Goal: Information Seeking & Learning: Learn about a topic

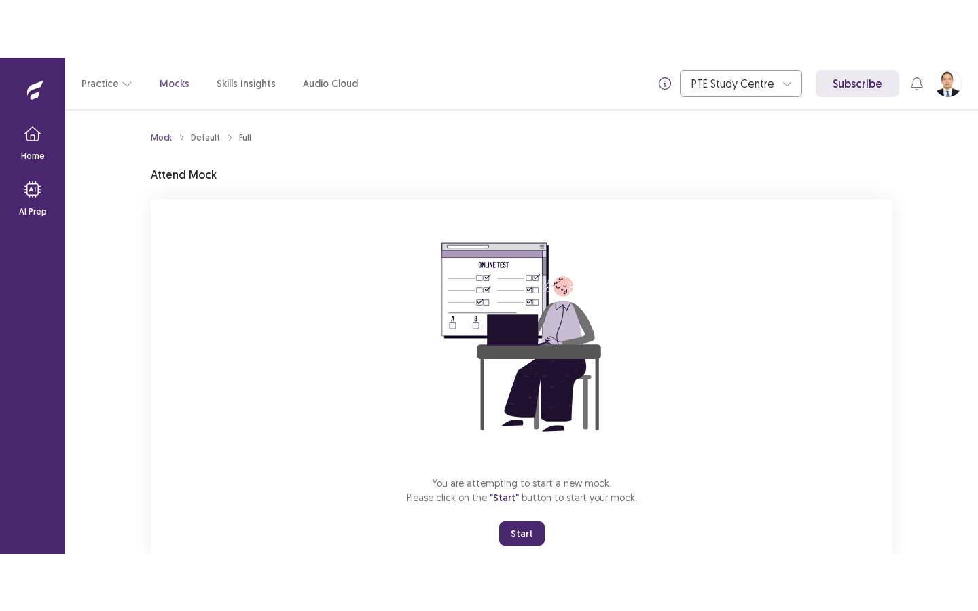
scroll to position [41, 0]
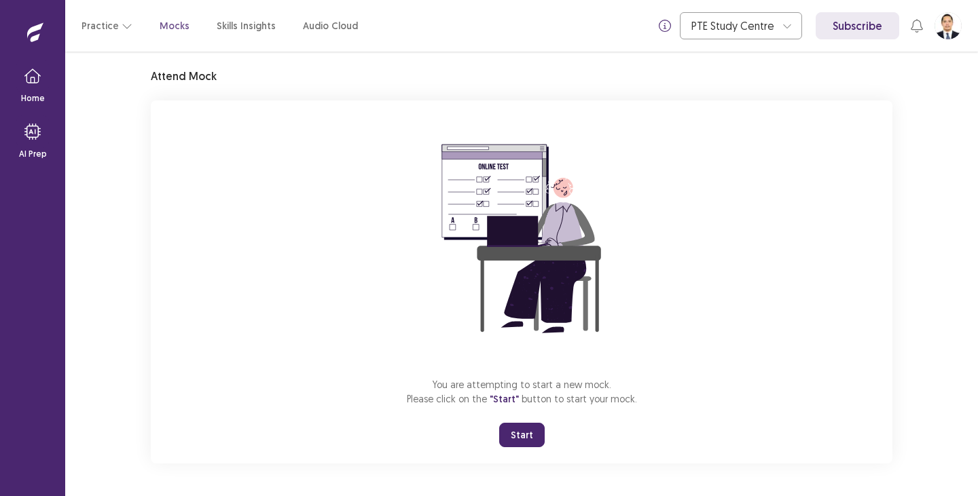
click at [514, 434] on button "Start" at bounding box center [521, 435] width 45 height 24
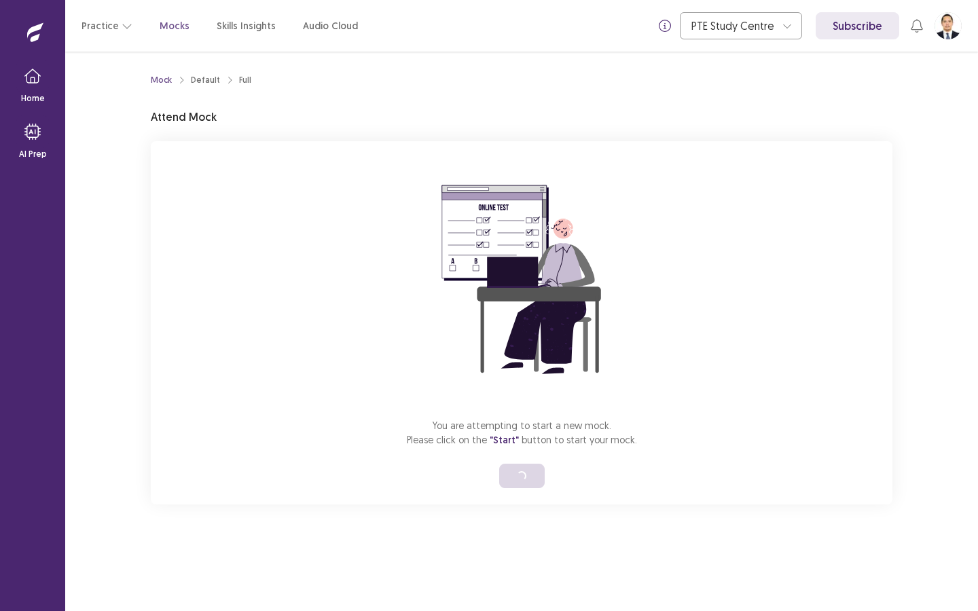
scroll to position [0, 0]
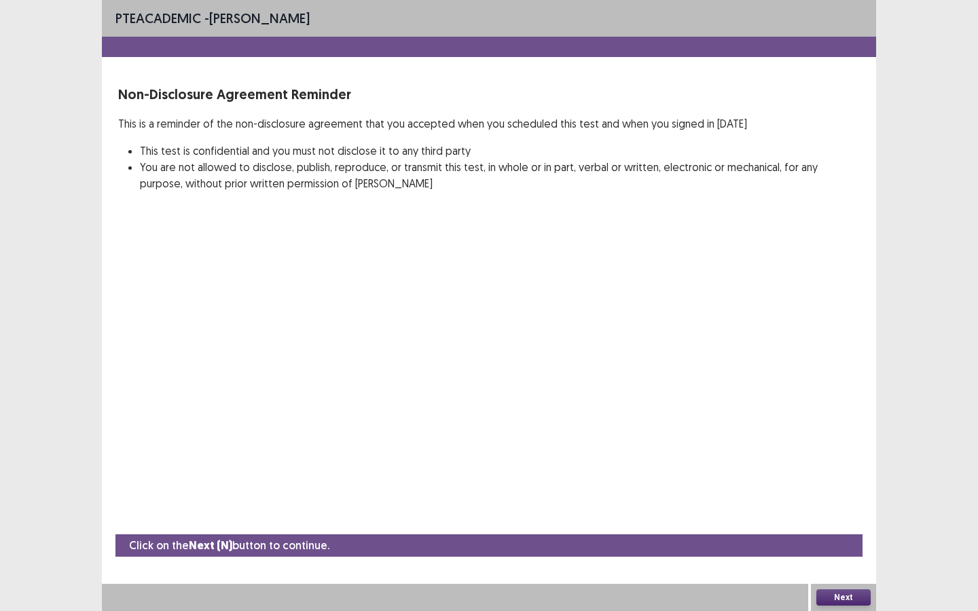
click at [545, 243] on div "PTE academic - [PERSON_NAME] Non-Disclosure Agreement Reminder This is a remind…" at bounding box center [489, 305] width 774 height 611
click at [845, 496] on button "Next" at bounding box center [843, 597] width 54 height 16
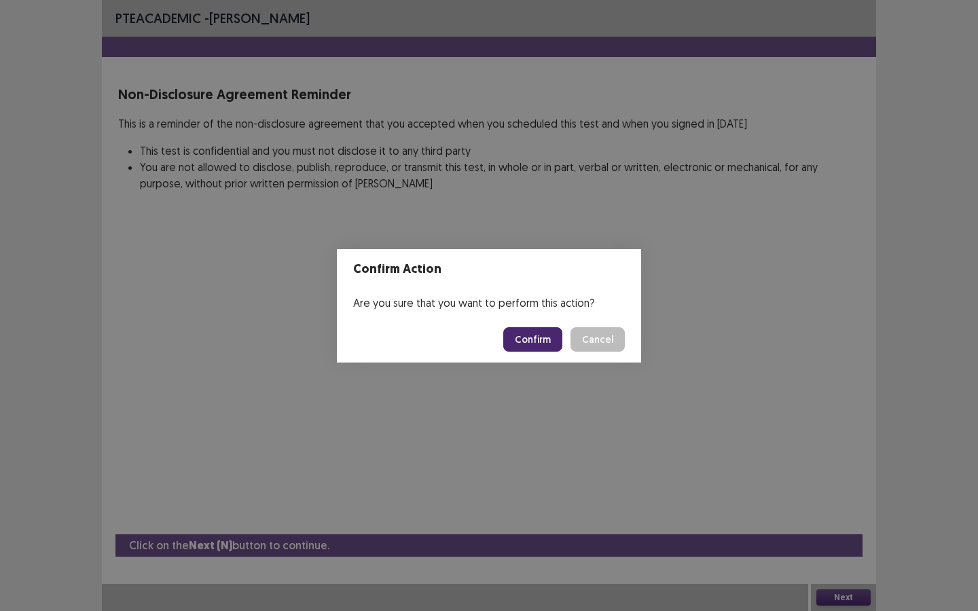
click at [539, 337] on button "Confirm" at bounding box center [532, 339] width 59 height 24
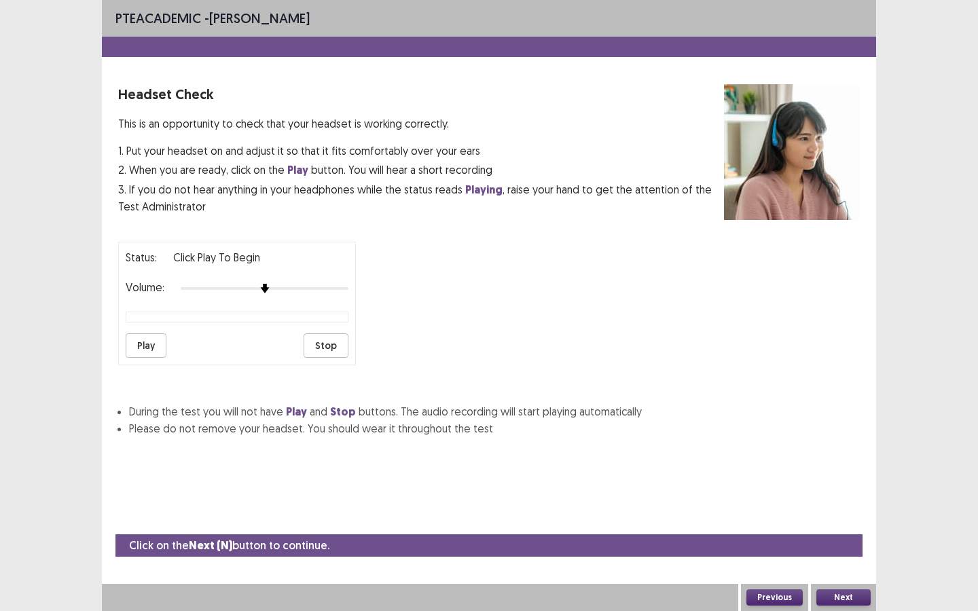
click at [128, 347] on button "Play" at bounding box center [146, 345] width 41 height 24
click at [350, 286] on img at bounding box center [348, 288] width 11 height 11
click at [843, 496] on button "Next" at bounding box center [843, 597] width 54 height 16
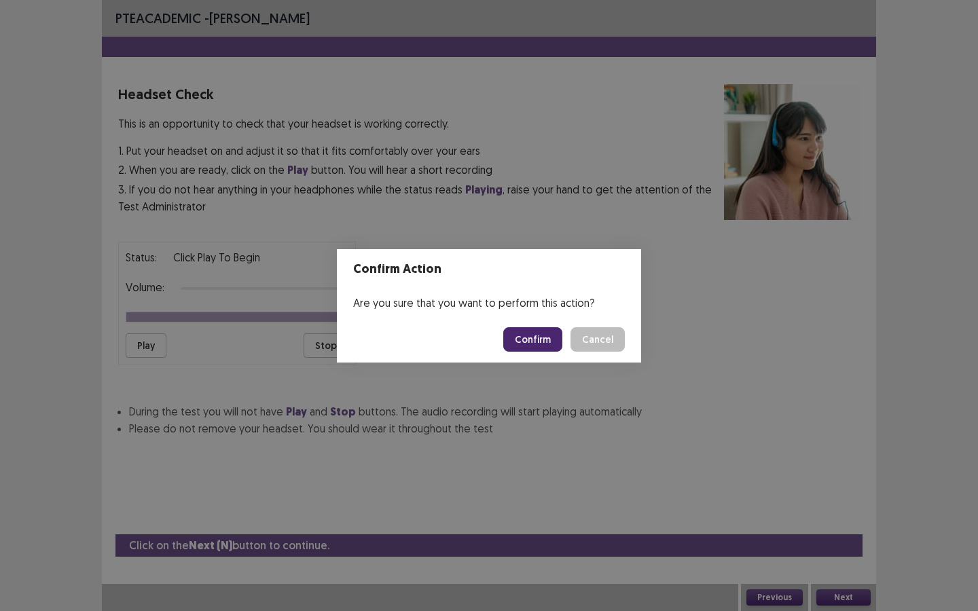
click at [515, 339] on button "Confirm" at bounding box center [532, 339] width 59 height 24
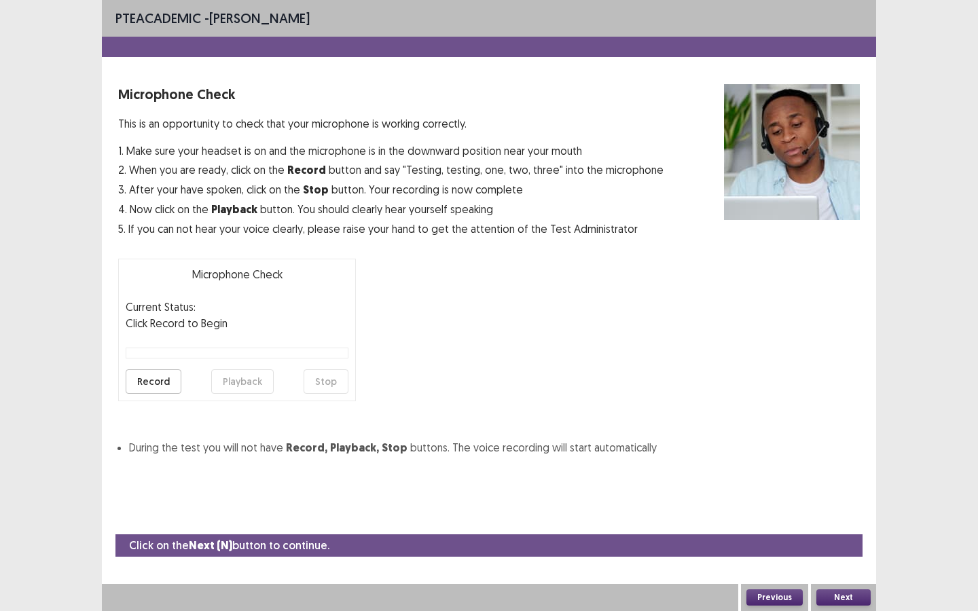
click at [146, 378] on button "Record" at bounding box center [154, 381] width 56 height 24
click at [320, 384] on button "Stop" at bounding box center [326, 381] width 45 height 24
click at [230, 386] on button "Playback" at bounding box center [242, 381] width 62 height 24
click at [230, 384] on button "Playback" at bounding box center [242, 381] width 62 height 24
click at [845, 496] on button "Next" at bounding box center [843, 597] width 54 height 16
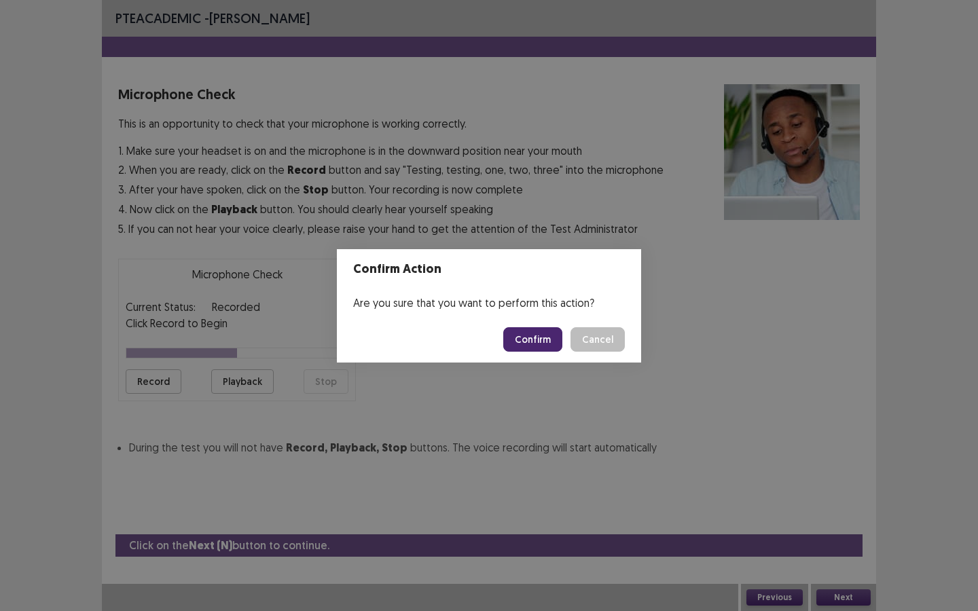
click at [531, 339] on button "Confirm" at bounding box center [532, 339] width 59 height 24
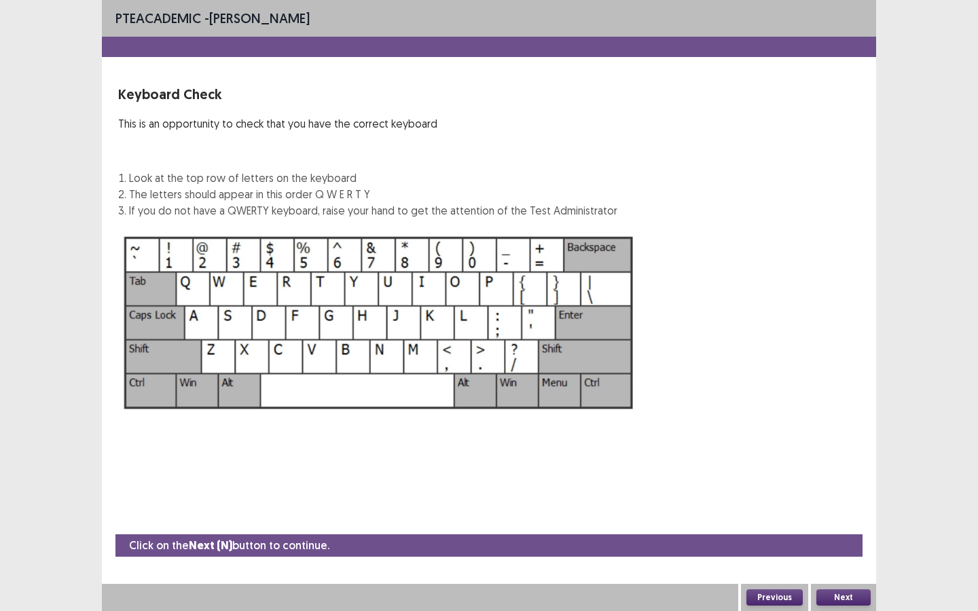
click at [228, 240] on img at bounding box center [378, 322] width 521 height 187
click at [852, 496] on button "Next" at bounding box center [843, 597] width 54 height 16
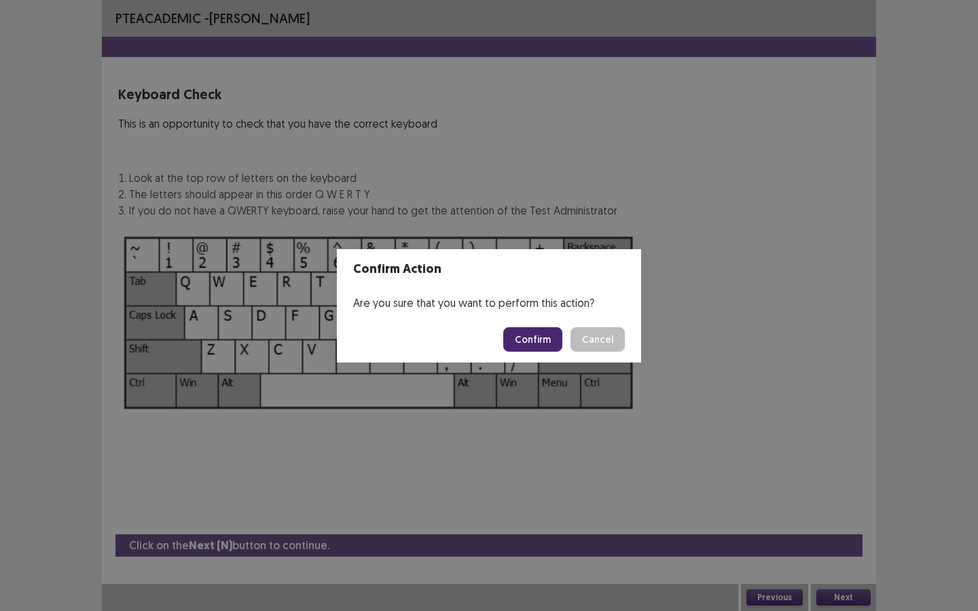
click at [532, 342] on button "Confirm" at bounding box center [532, 339] width 59 height 24
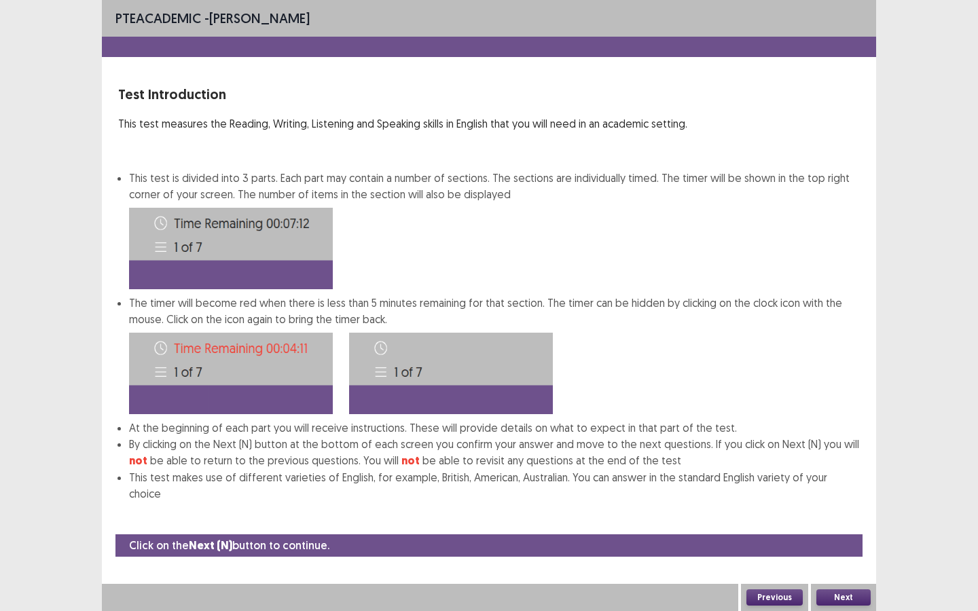
click at [834, 496] on button "Next" at bounding box center [843, 597] width 54 height 16
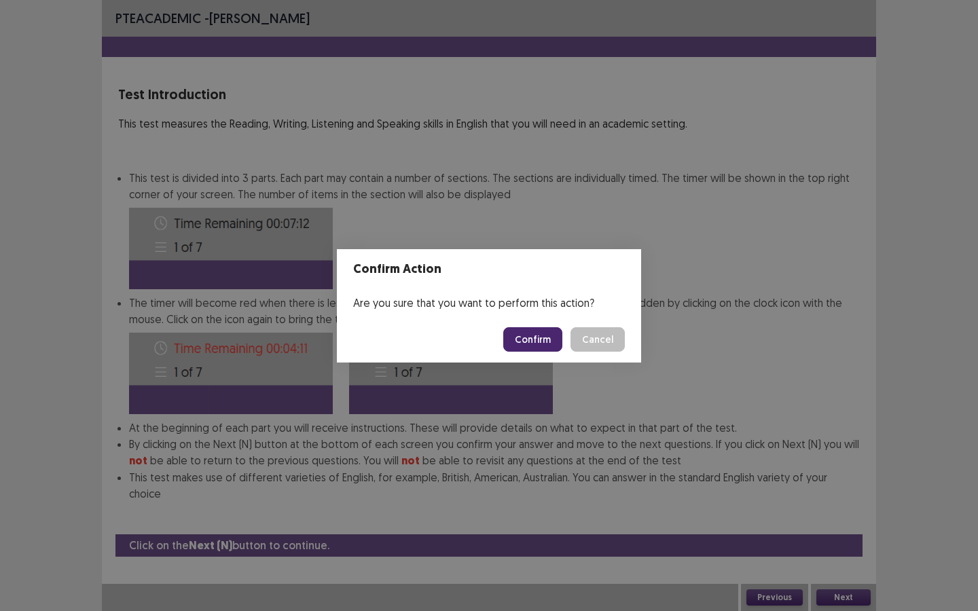
click at [536, 335] on button "Confirm" at bounding box center [532, 339] width 59 height 24
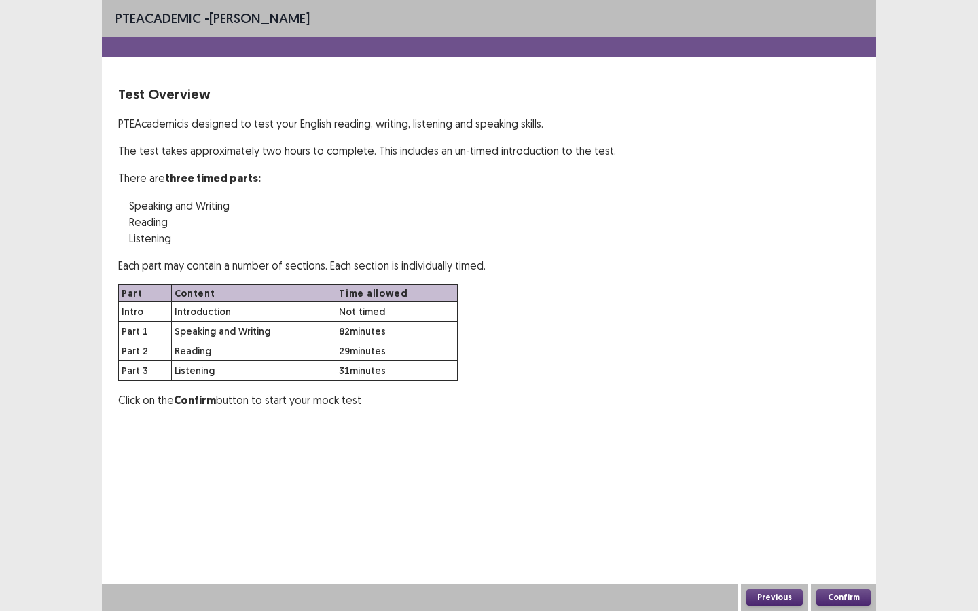
click at [858, 496] on button "Confirm" at bounding box center [843, 597] width 54 height 16
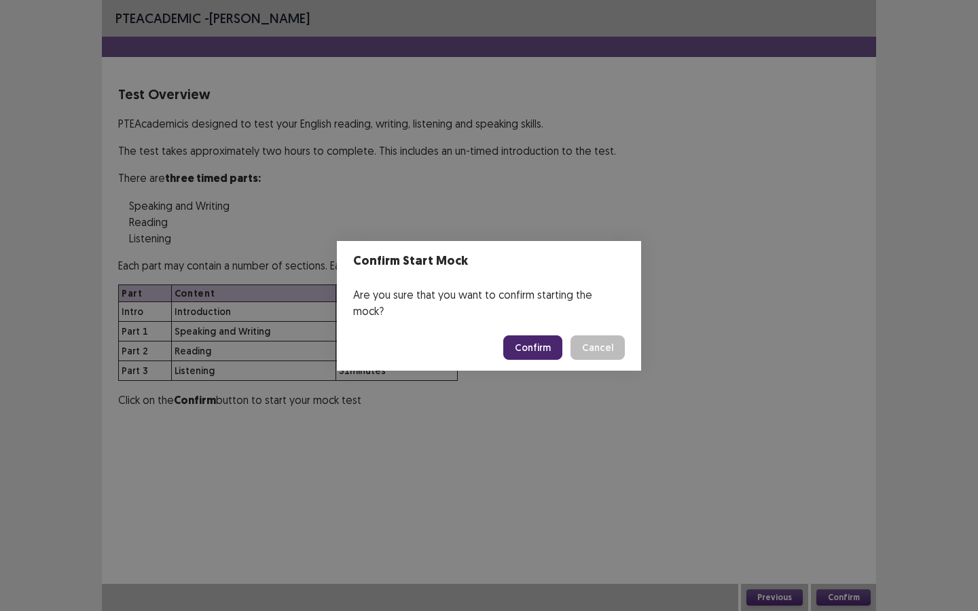
click at [535, 346] on button "Confirm" at bounding box center [532, 347] width 59 height 24
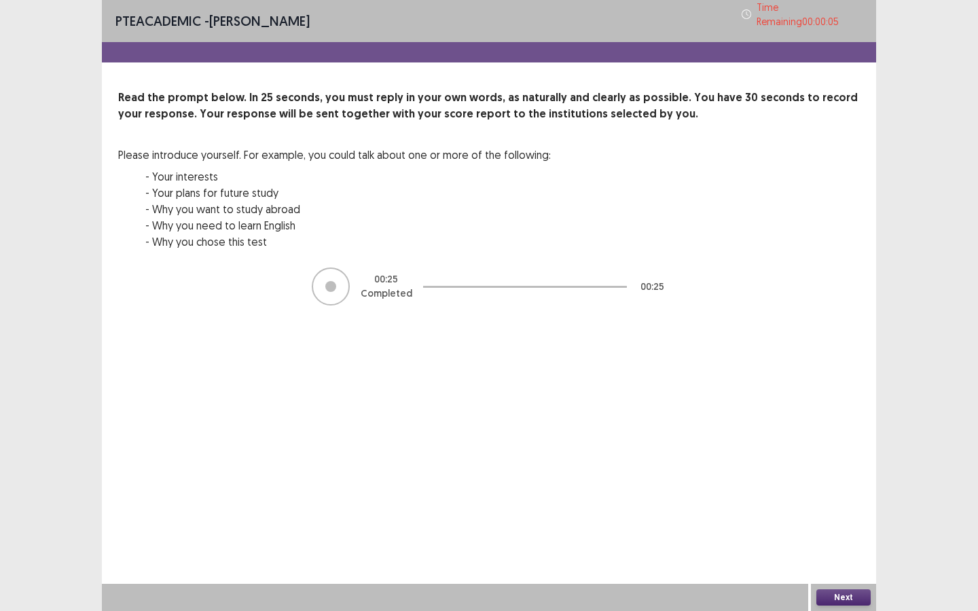
click at [853, 496] on button "Next" at bounding box center [843, 597] width 54 height 16
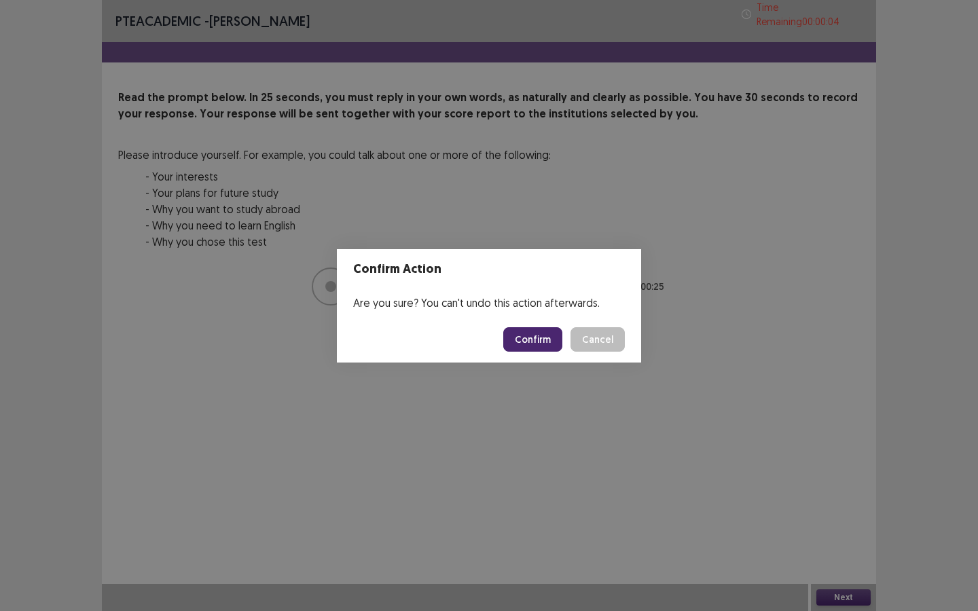
click at [538, 335] on button "Confirm" at bounding box center [532, 339] width 59 height 24
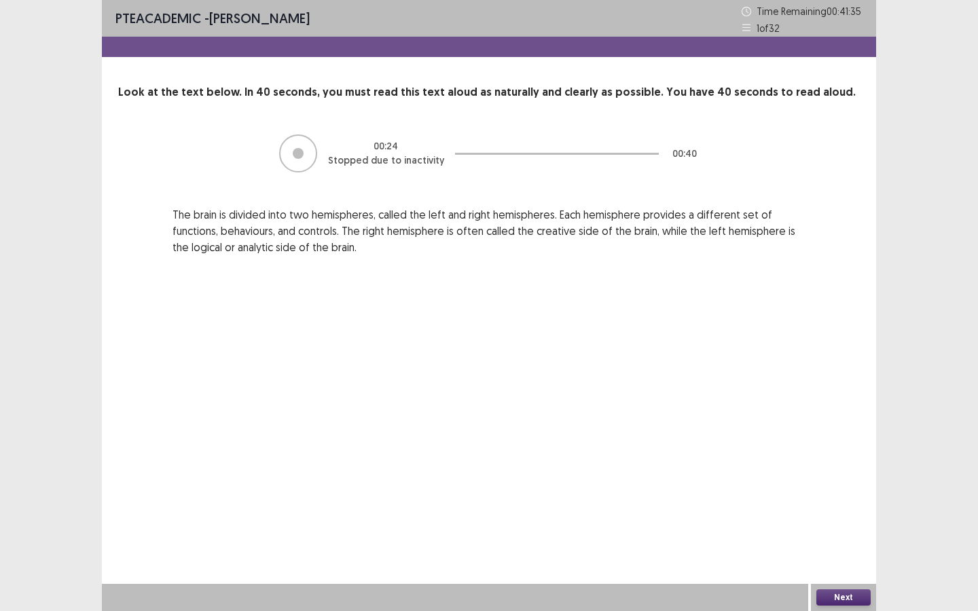
click at [835, 496] on button "Next" at bounding box center [843, 597] width 54 height 16
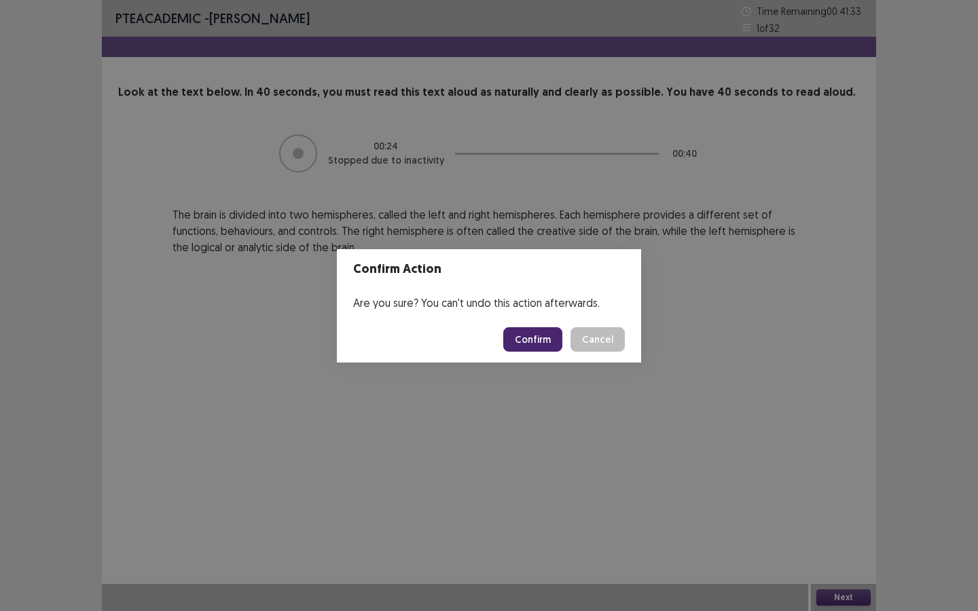
click at [538, 344] on button "Confirm" at bounding box center [532, 339] width 59 height 24
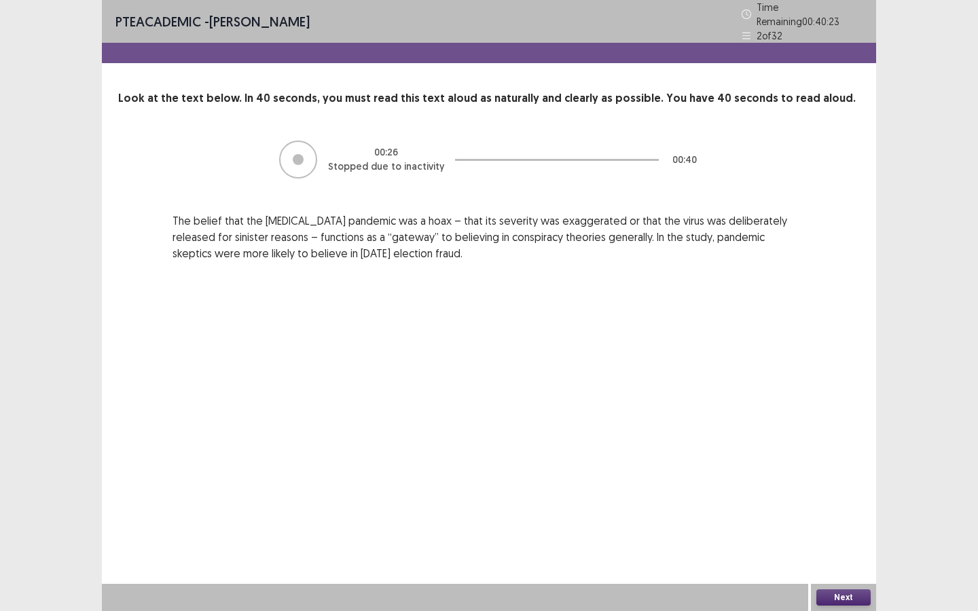
click at [826, 496] on button "Next" at bounding box center [843, 597] width 54 height 16
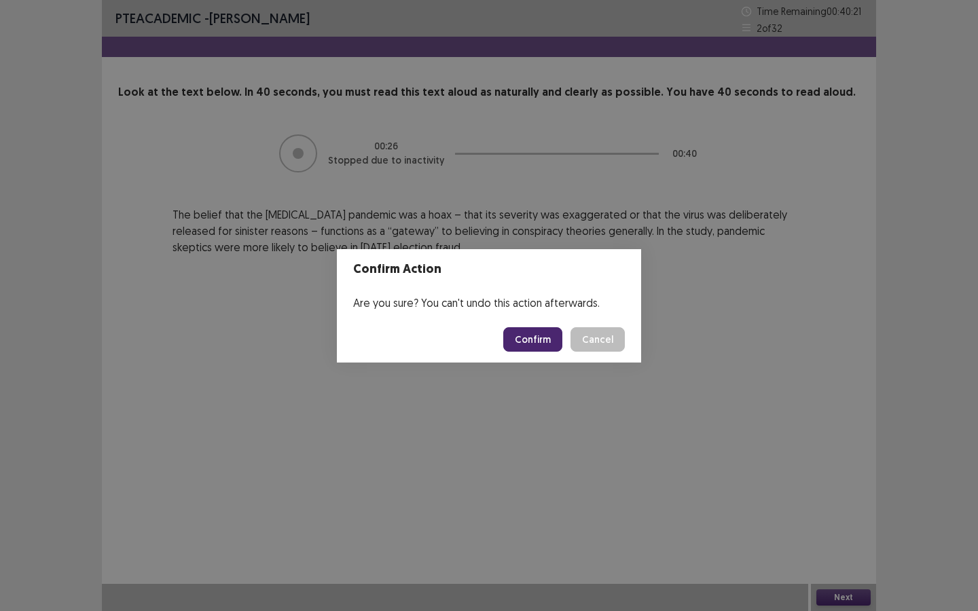
click at [526, 331] on button "Confirm" at bounding box center [532, 339] width 59 height 24
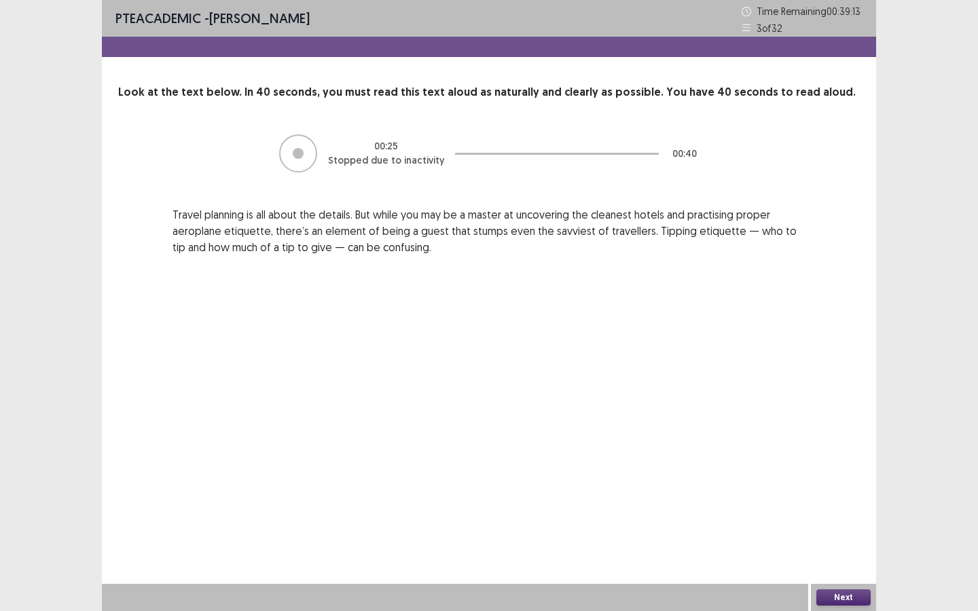
click at [856, 496] on button "Next" at bounding box center [843, 597] width 54 height 16
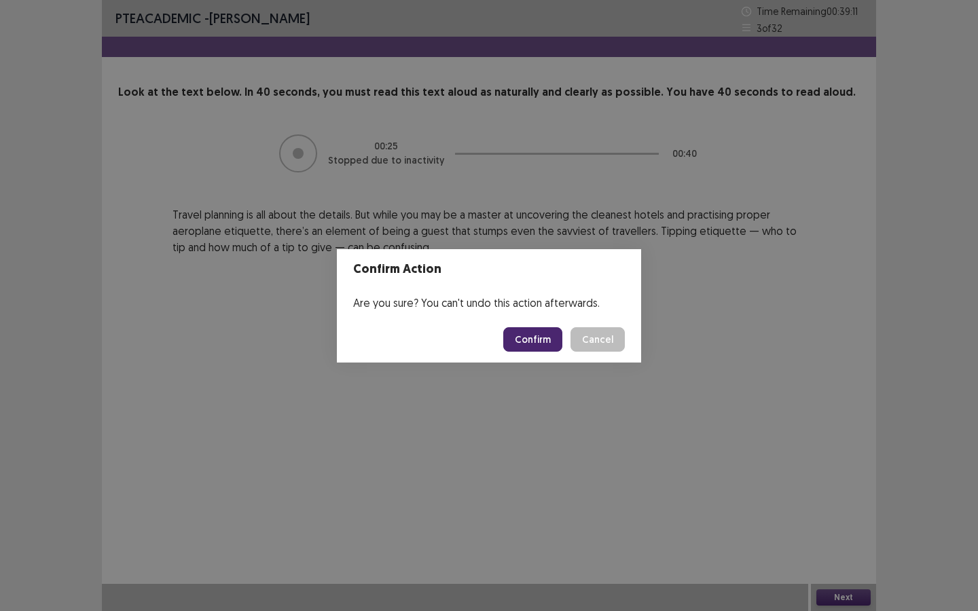
click at [534, 344] on button "Confirm" at bounding box center [532, 339] width 59 height 24
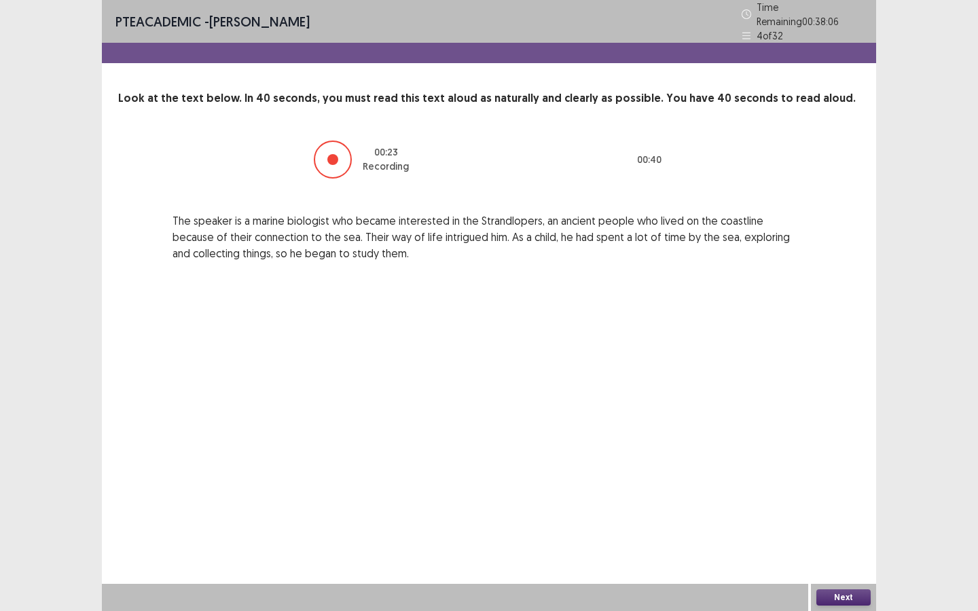
click at [838, 496] on button "Next" at bounding box center [843, 597] width 54 height 16
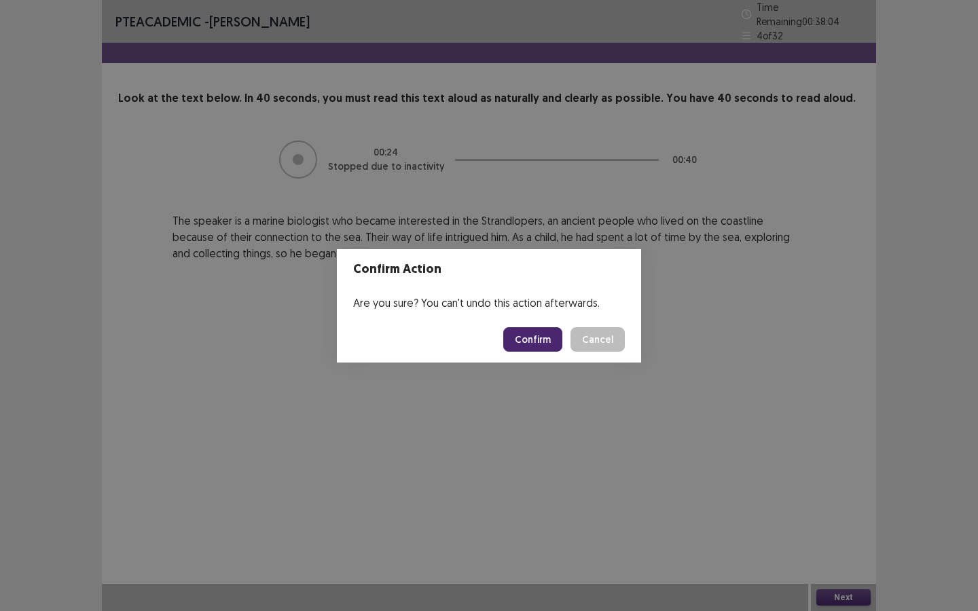
click at [536, 342] on button "Confirm" at bounding box center [532, 339] width 59 height 24
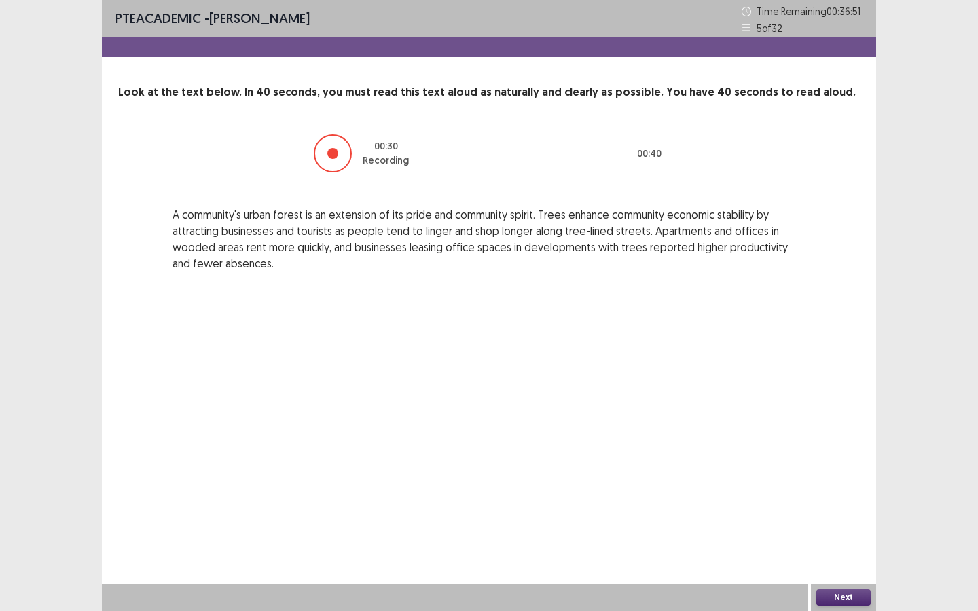
click at [843, 496] on button "Next" at bounding box center [843, 597] width 54 height 16
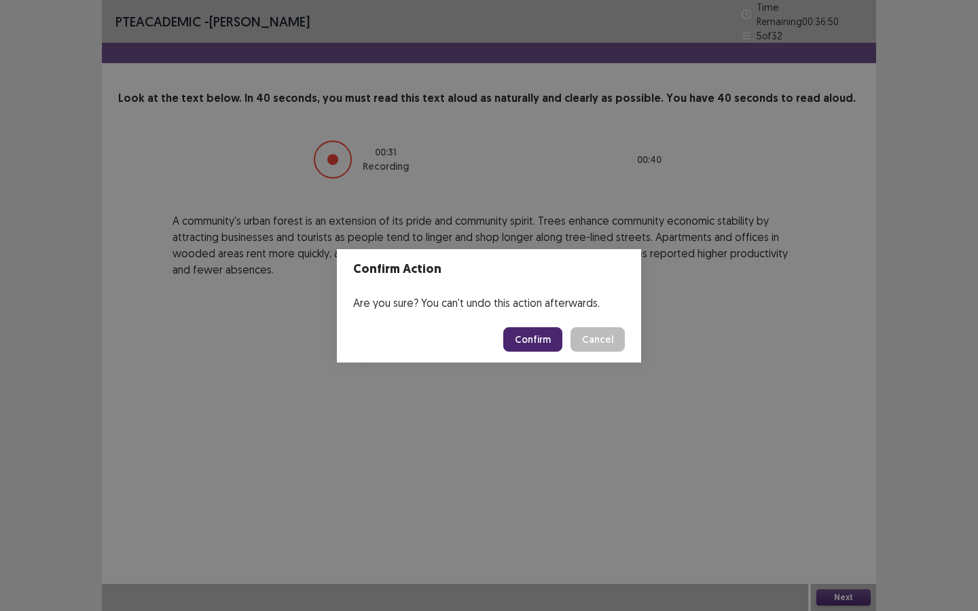
click at [551, 333] on button "Confirm" at bounding box center [532, 339] width 59 height 24
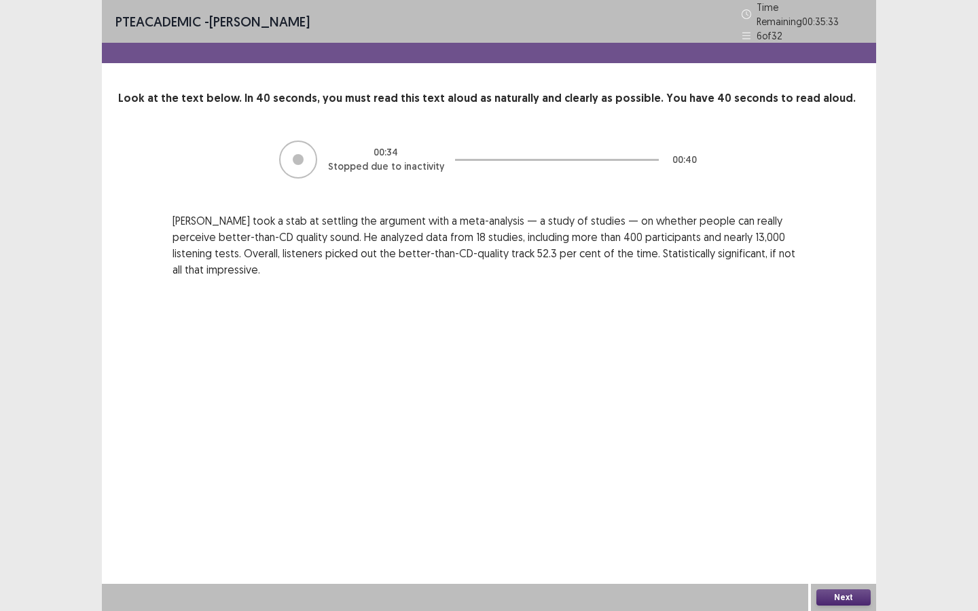
click at [843, 496] on button "Next" at bounding box center [843, 597] width 54 height 16
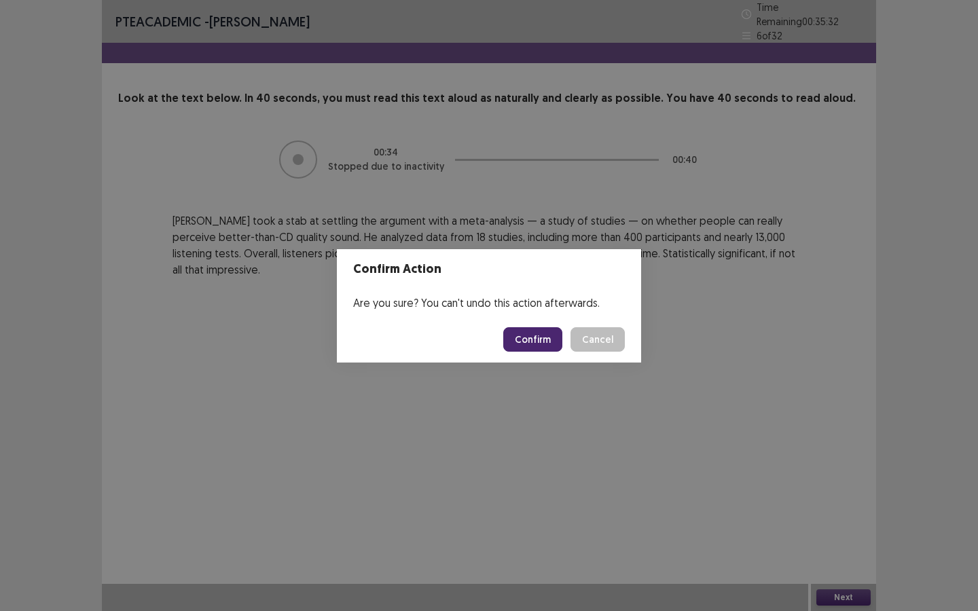
click at [555, 351] on button "Confirm" at bounding box center [532, 339] width 59 height 24
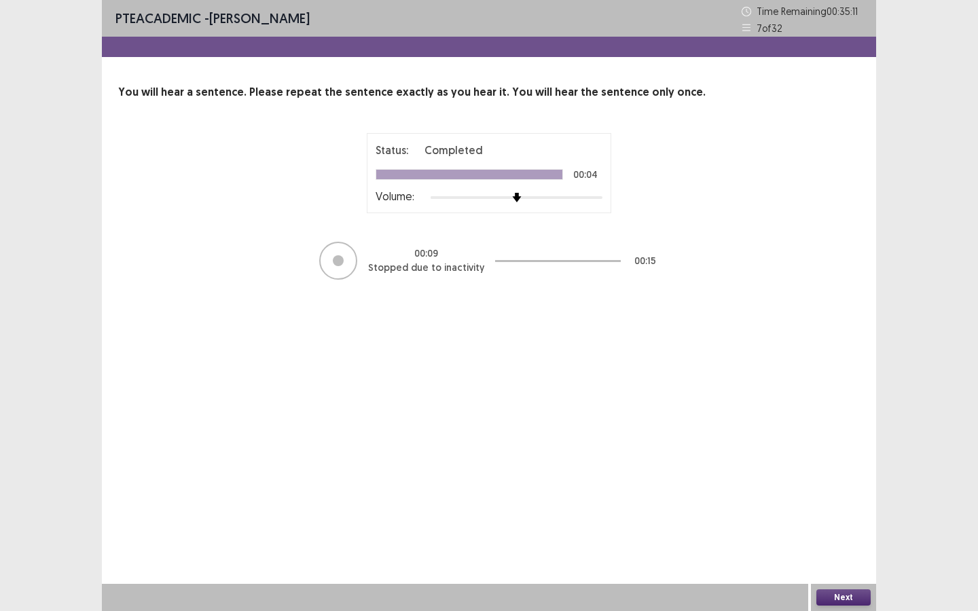
click at [851, 496] on button "Next" at bounding box center [843, 597] width 54 height 16
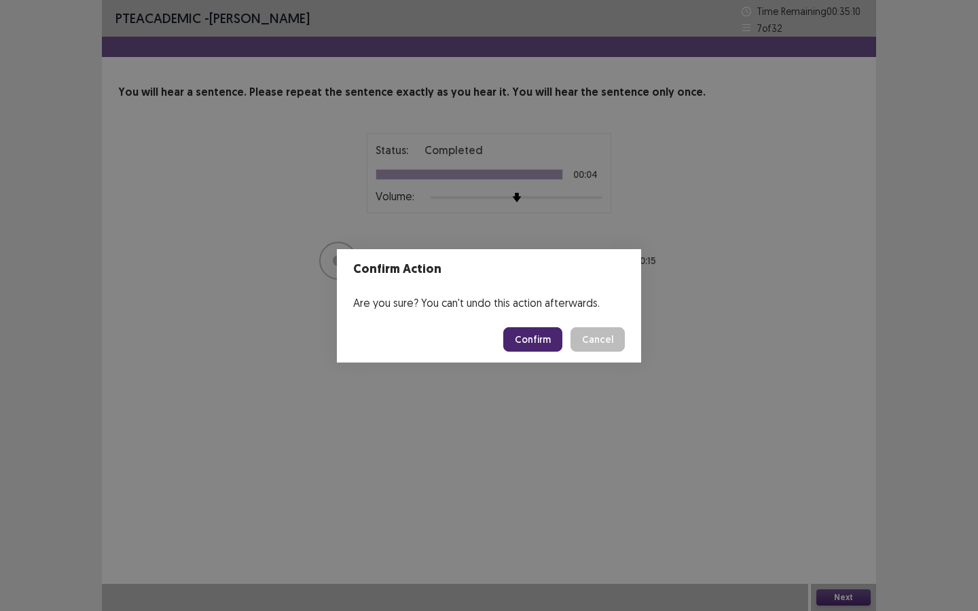
click at [521, 338] on button "Confirm" at bounding box center [532, 339] width 59 height 24
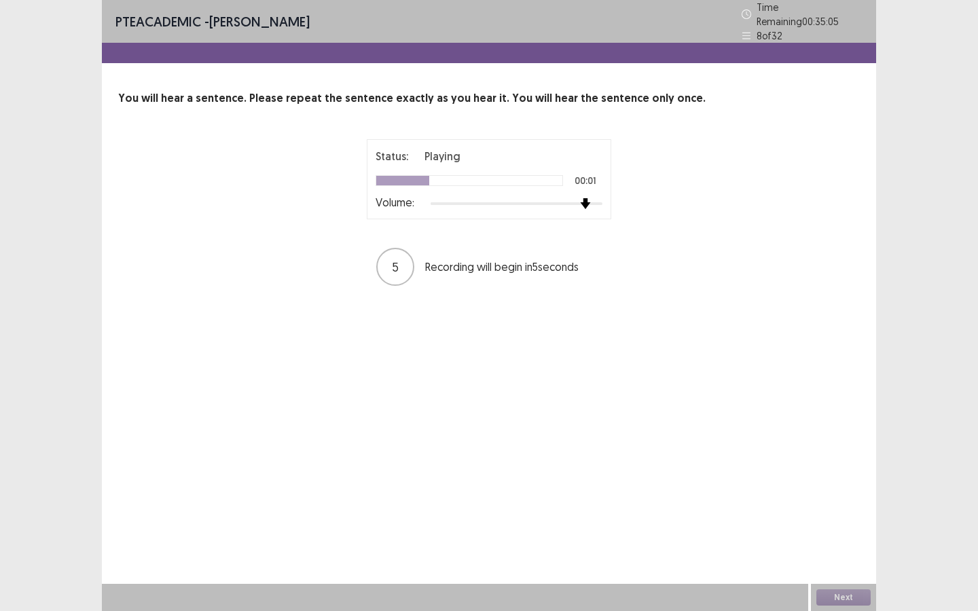
click at [591, 200] on img at bounding box center [585, 203] width 11 height 11
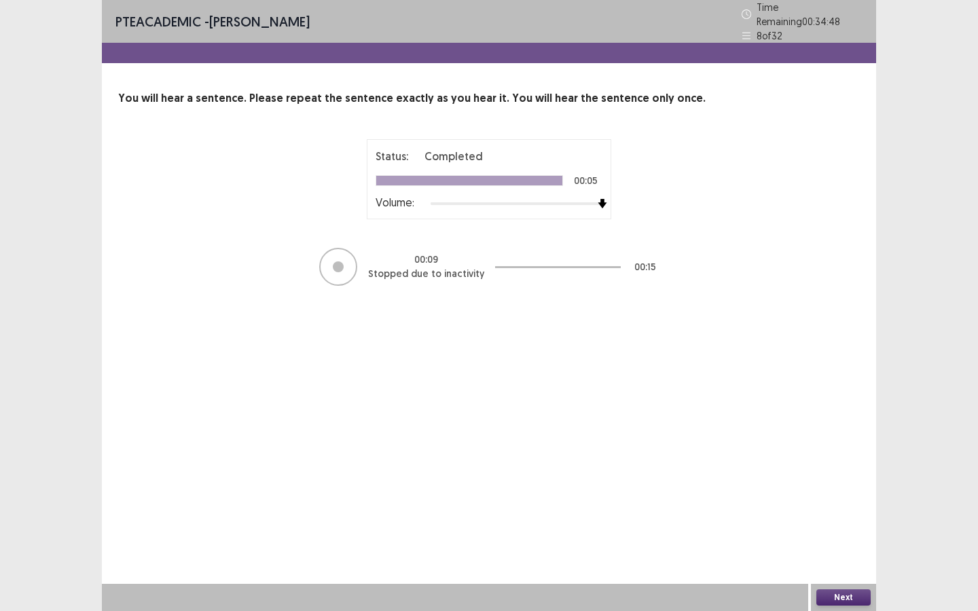
click at [852, 496] on button "Next" at bounding box center [843, 597] width 54 height 16
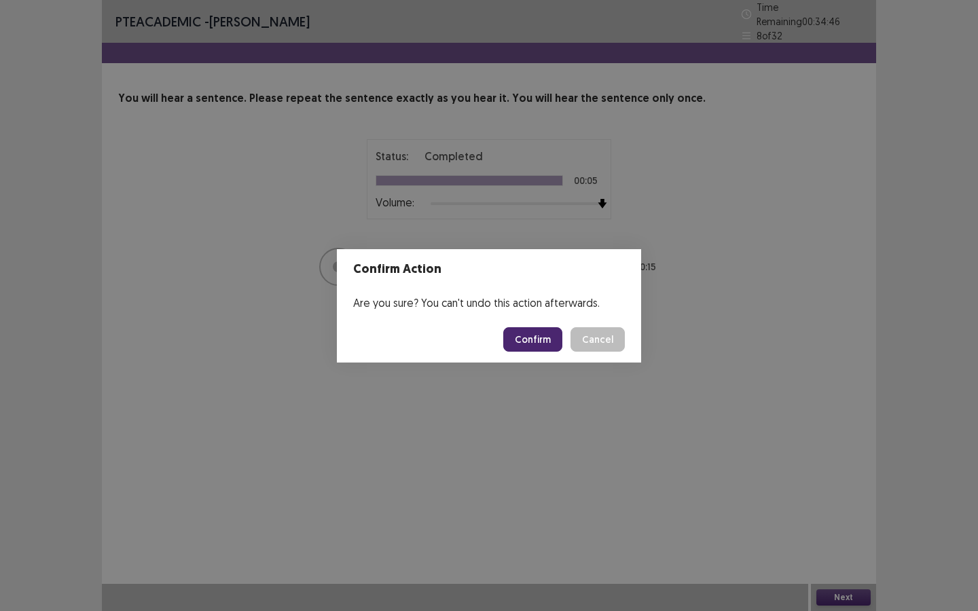
click at [526, 350] on button "Confirm" at bounding box center [532, 339] width 59 height 24
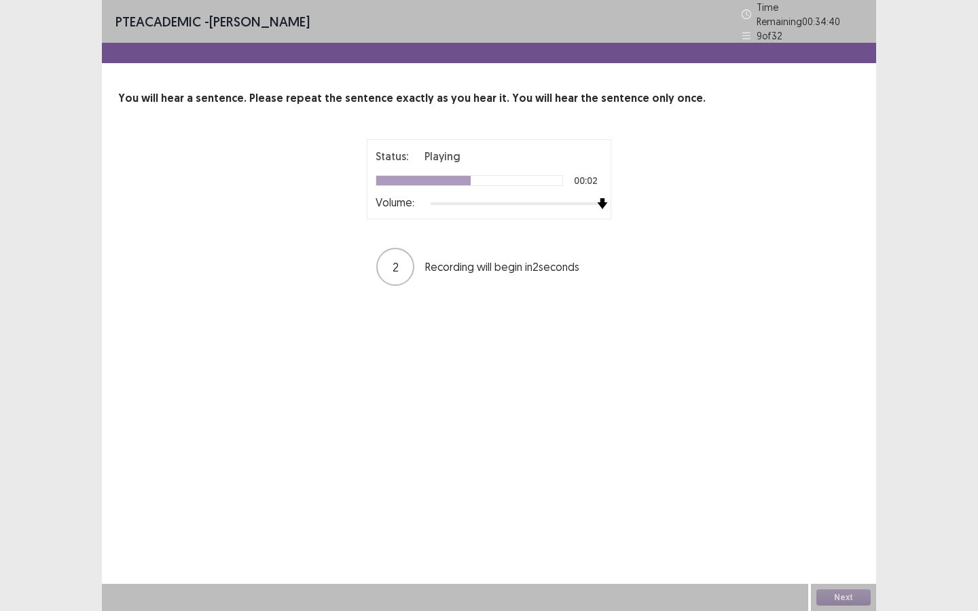
click at [634, 211] on div "Status: Playing 00:02 Volume: 2 Recording will begin in 2 seconds" at bounding box center [488, 213] width 339 height 148
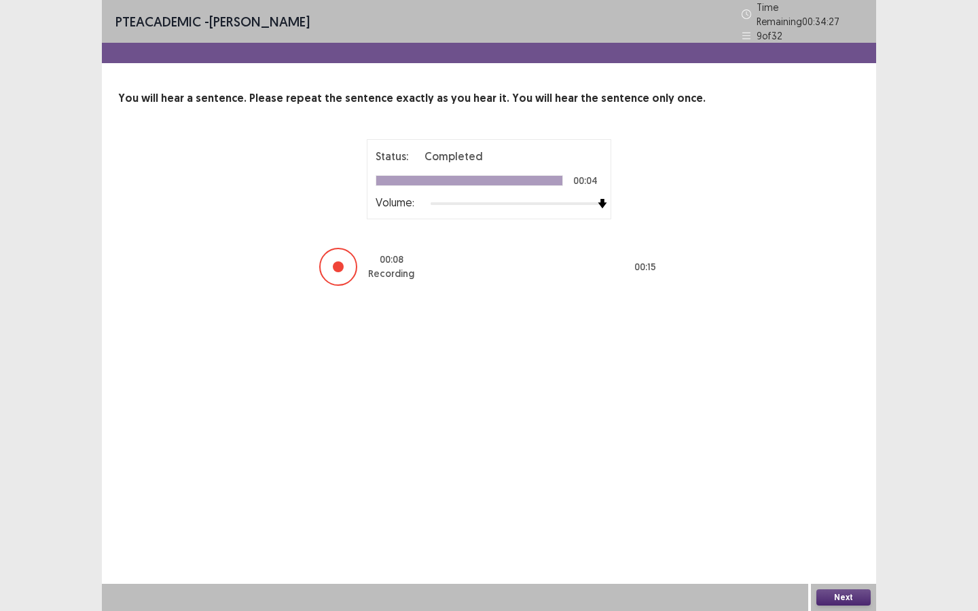
click at [853, 496] on button "Next" at bounding box center [843, 597] width 54 height 16
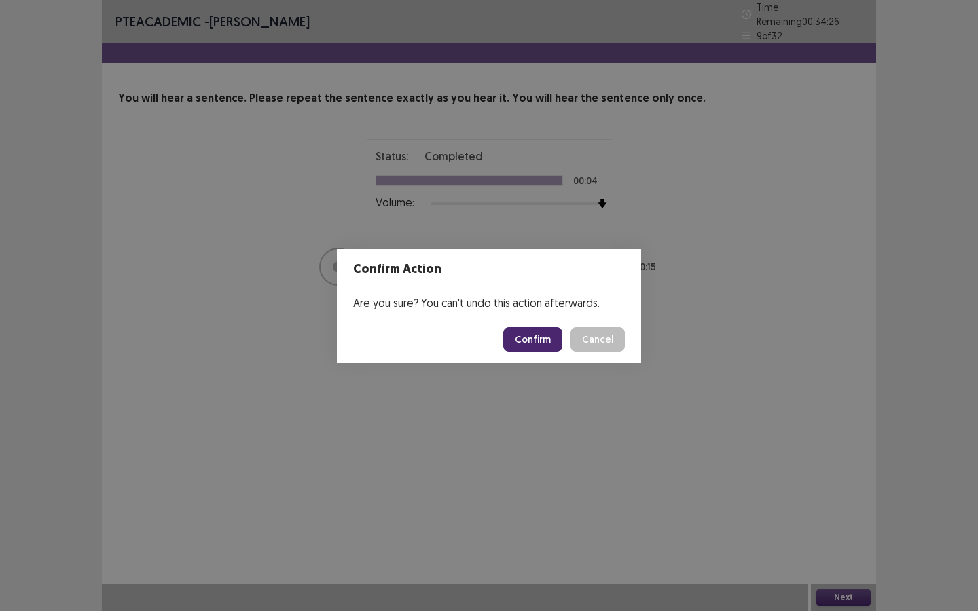
click at [539, 331] on button "Confirm" at bounding box center [532, 339] width 59 height 24
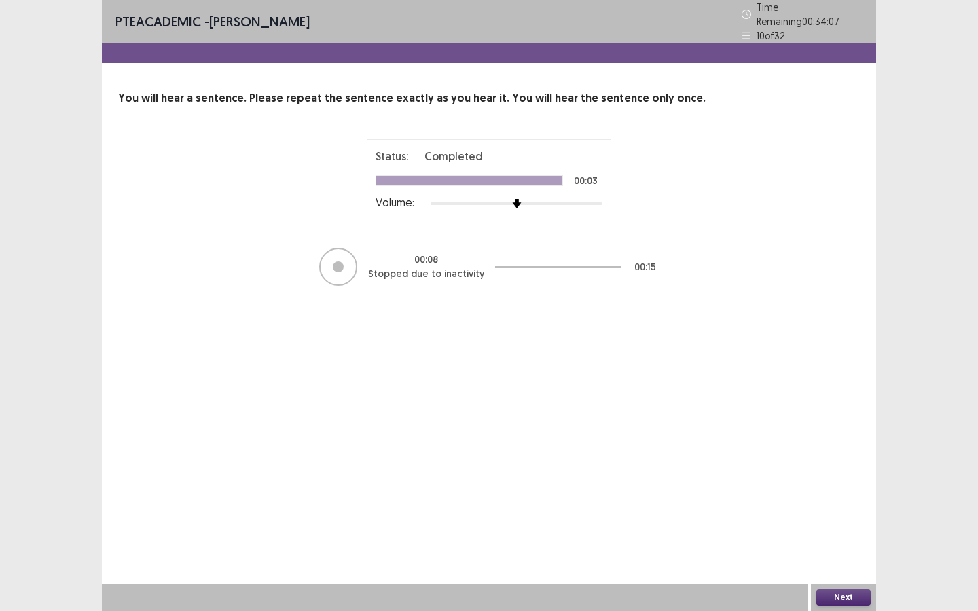
click at [851, 496] on button "Next" at bounding box center [843, 597] width 54 height 16
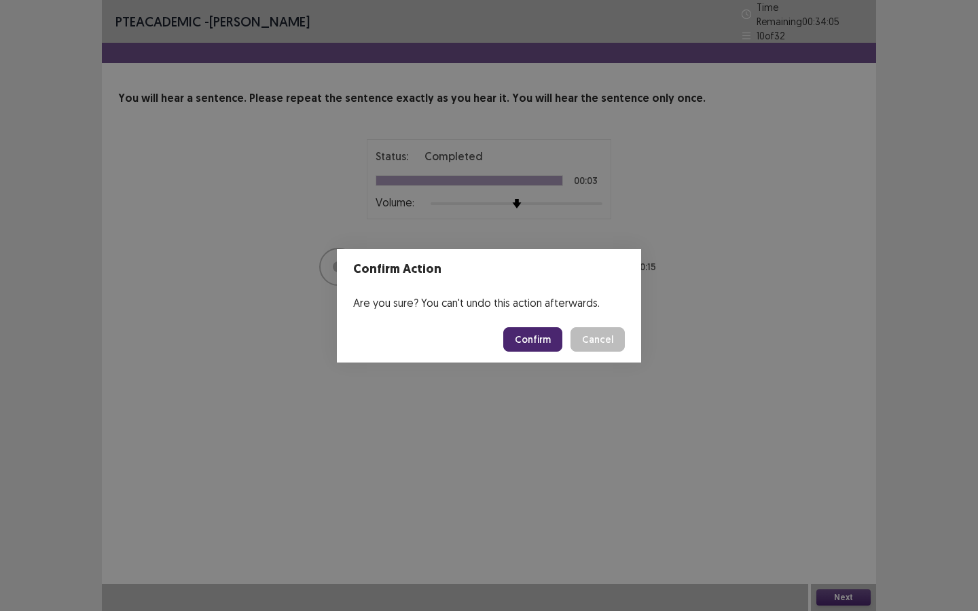
click at [530, 343] on button "Confirm" at bounding box center [532, 339] width 59 height 24
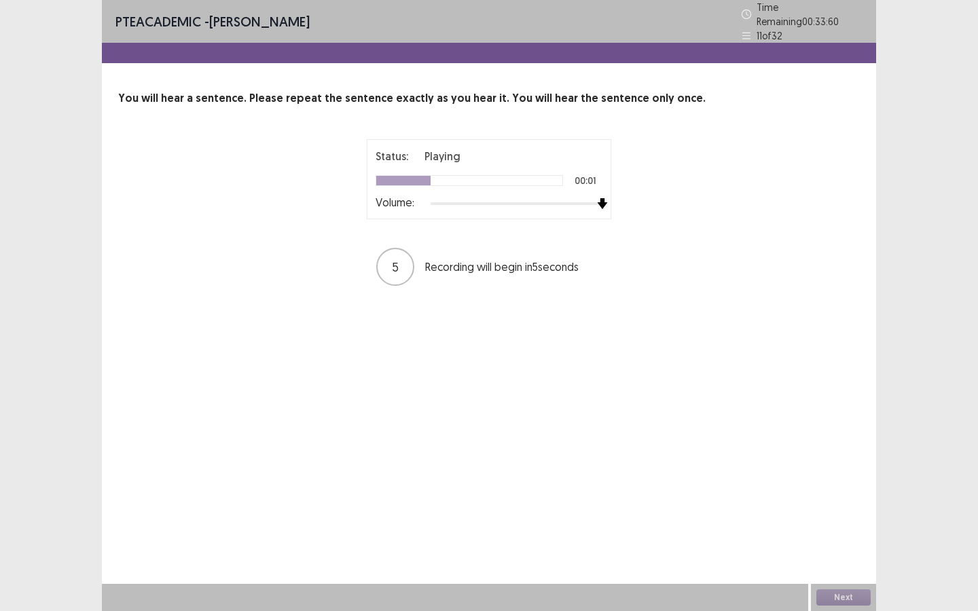
click at [631, 199] on div "Status: Playing 00:01 Volume: 5 Recording will begin in 5 seconds" at bounding box center [488, 213] width 339 height 148
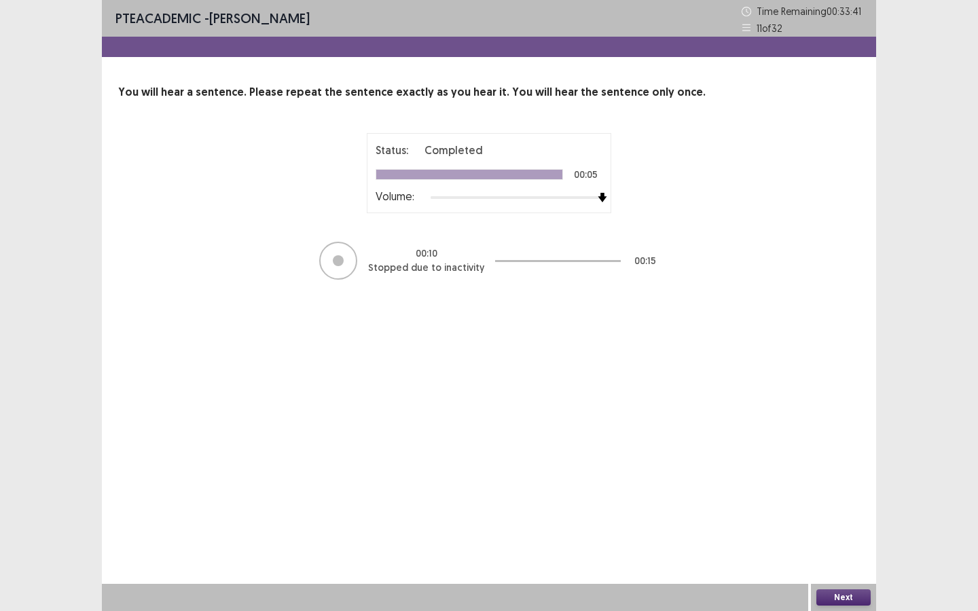
click at [845, 496] on button "Next" at bounding box center [843, 597] width 54 height 16
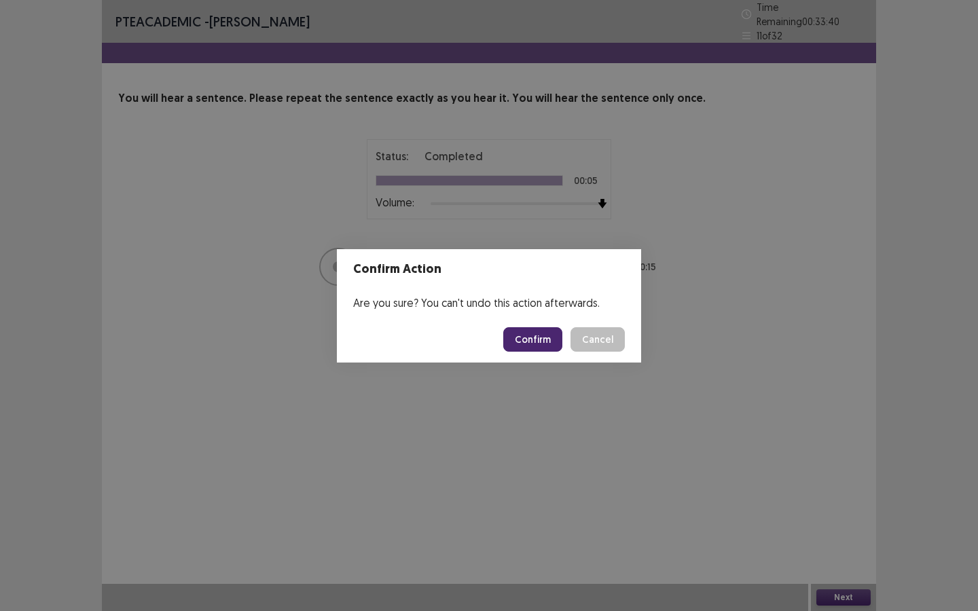
click at [531, 336] on button "Confirm" at bounding box center [532, 339] width 59 height 24
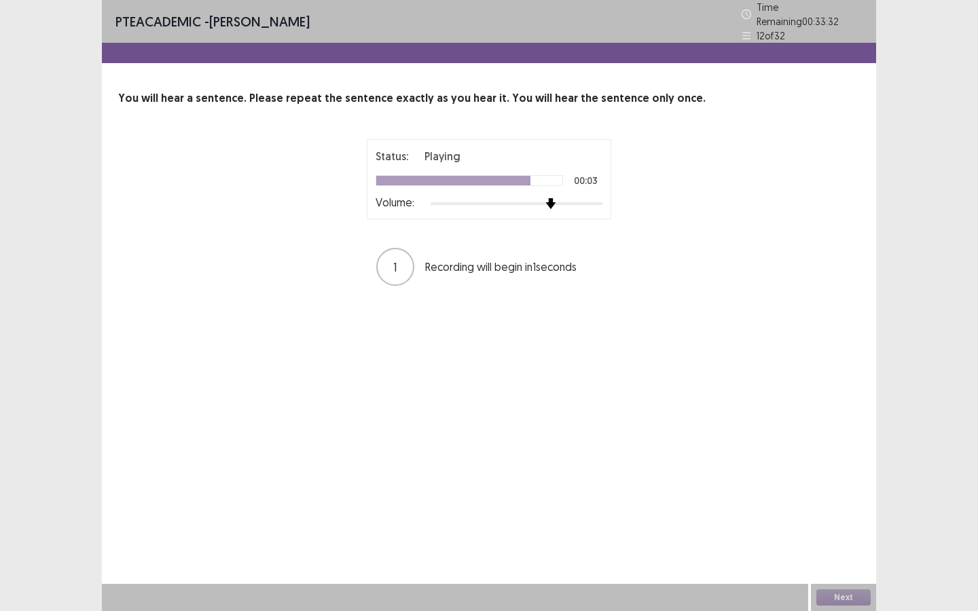
click at [661, 195] on div "Status: Playing 00:03 Volume: 1 Recording will begin in 1 seconds" at bounding box center [488, 213] width 741 height 148
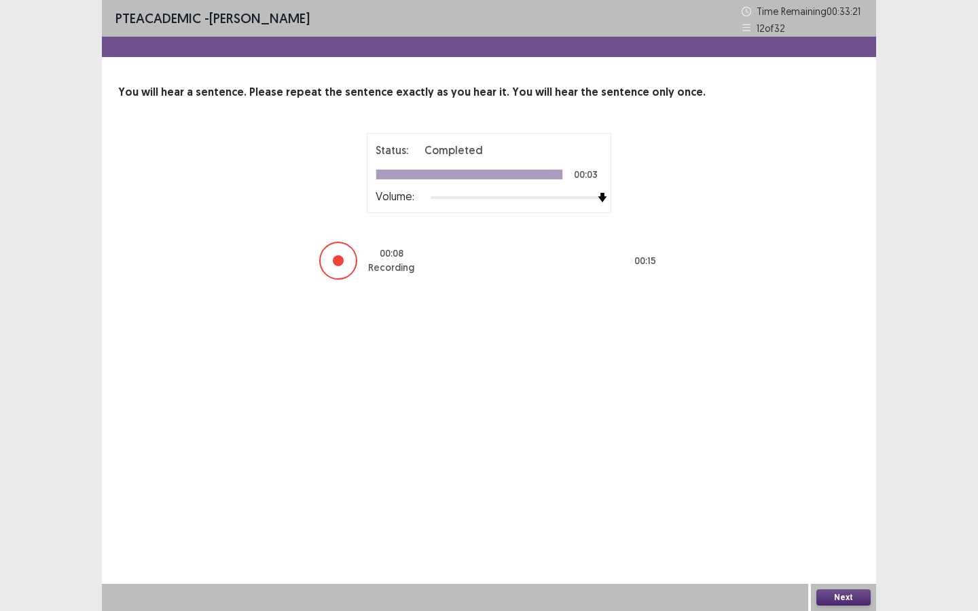
click at [845, 496] on button "Next" at bounding box center [843, 597] width 54 height 16
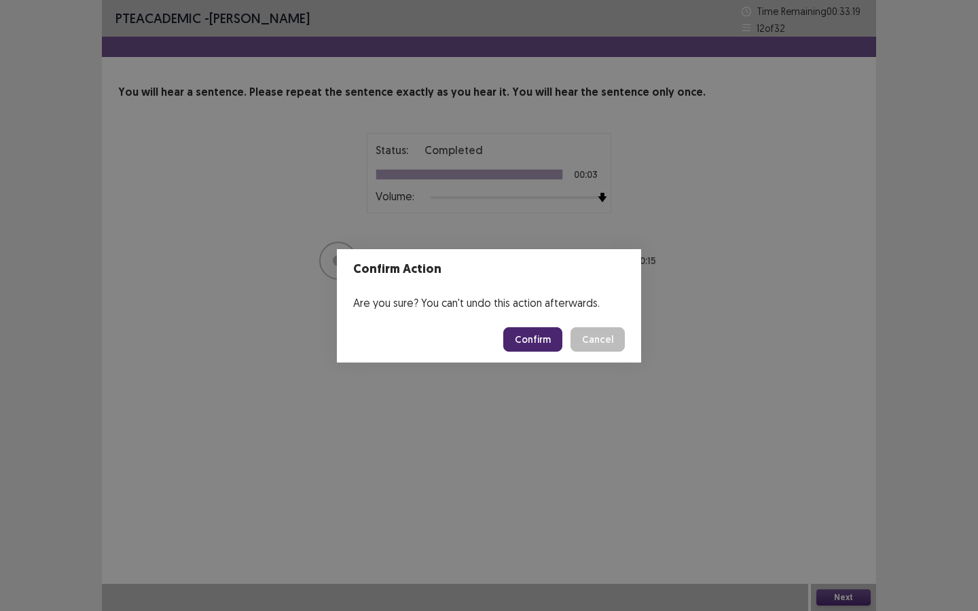
click at [536, 345] on button "Confirm" at bounding box center [532, 339] width 59 height 24
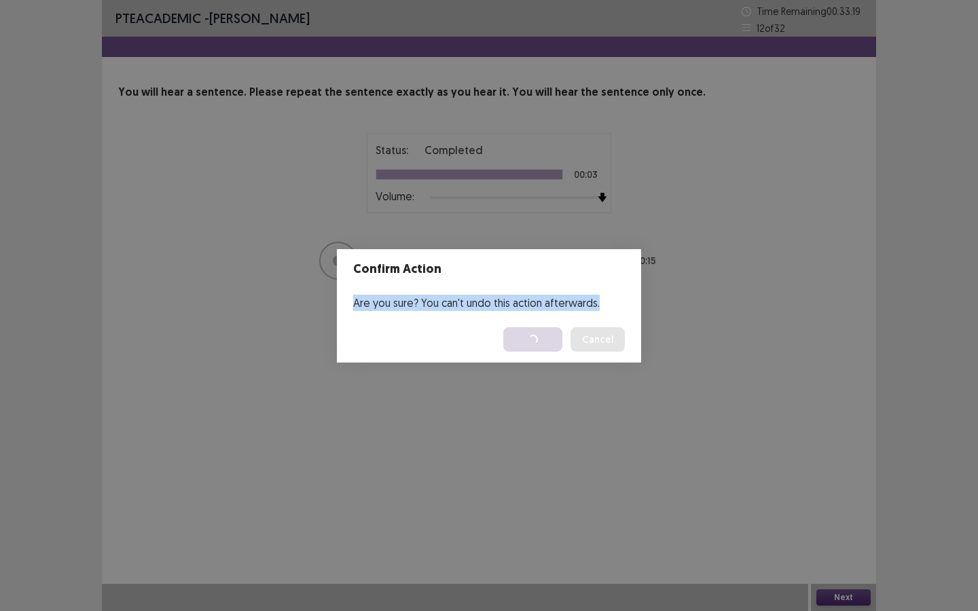
drag, startPoint x: 417, startPoint y: 289, endPoint x: 417, endPoint y: 494, distance: 205.7
click at [417, 495] on div "Confirm Action Are you sure? You can't undo this action afterwards. Loading... …" at bounding box center [489, 305] width 978 height 611
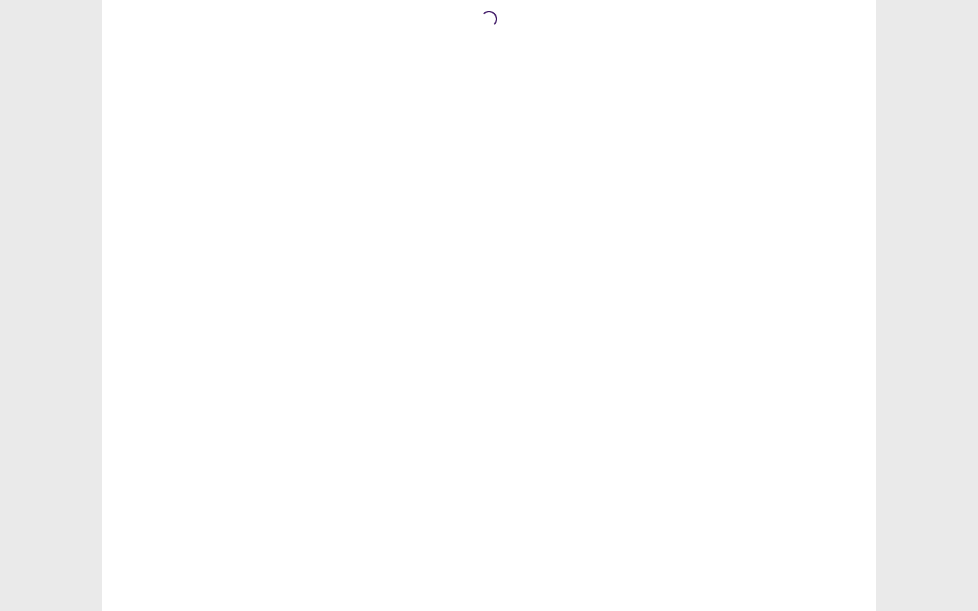
click at [417, 494] on div "Loading..." at bounding box center [489, 305] width 774 height 611
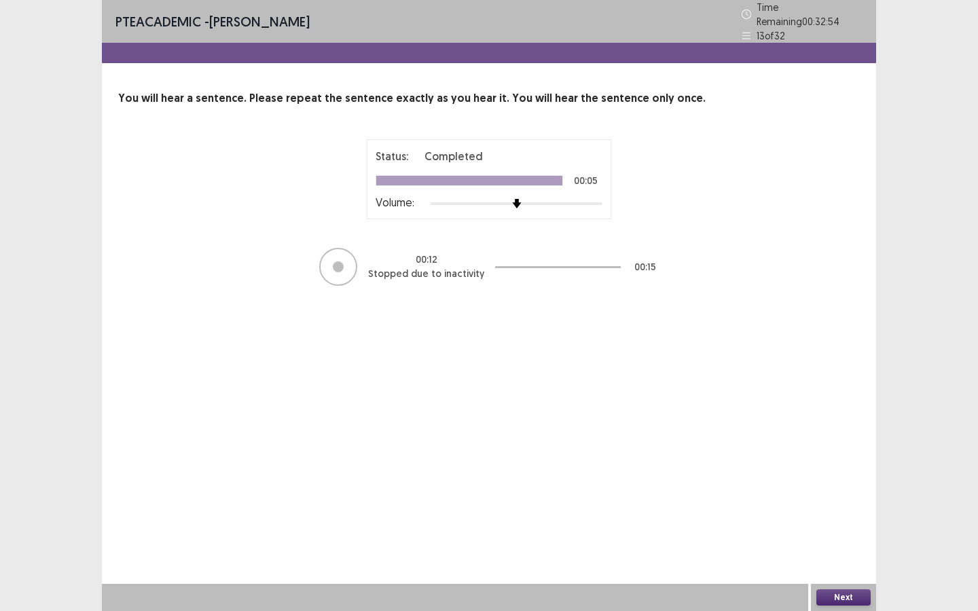
click at [842, 496] on button "Next" at bounding box center [843, 597] width 54 height 16
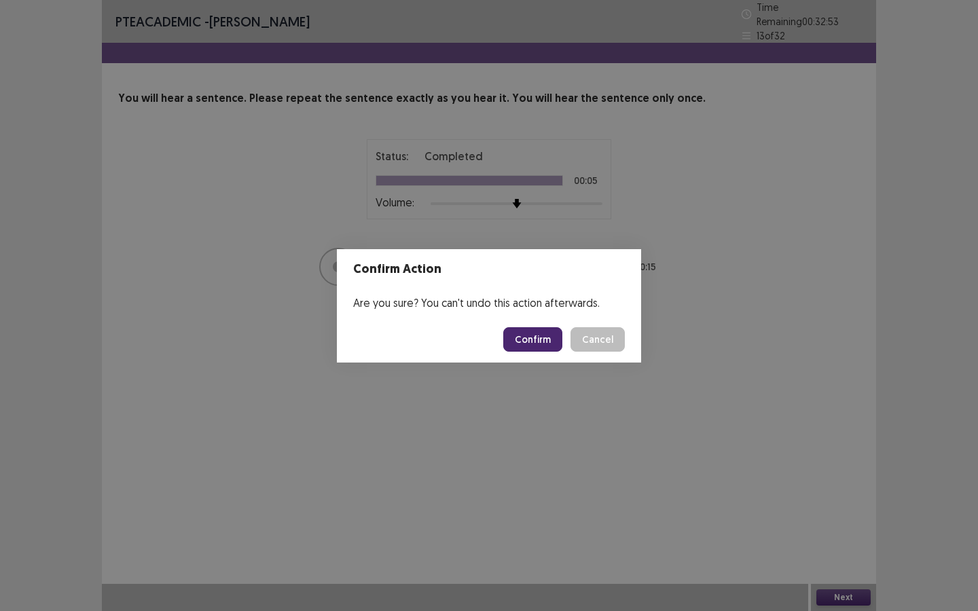
click at [532, 348] on button "Confirm" at bounding box center [532, 339] width 59 height 24
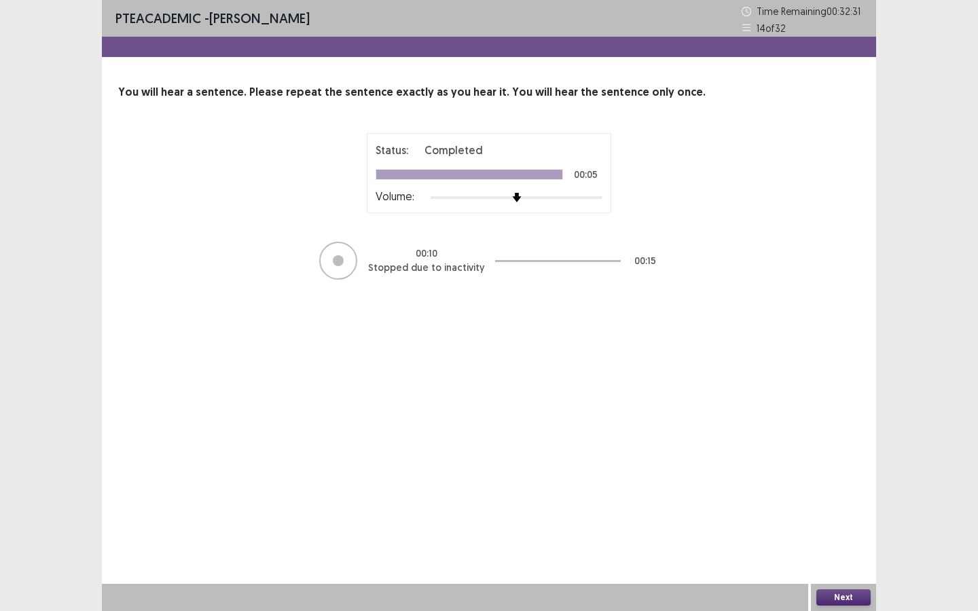
click at [839, 496] on button "Next" at bounding box center [843, 597] width 54 height 16
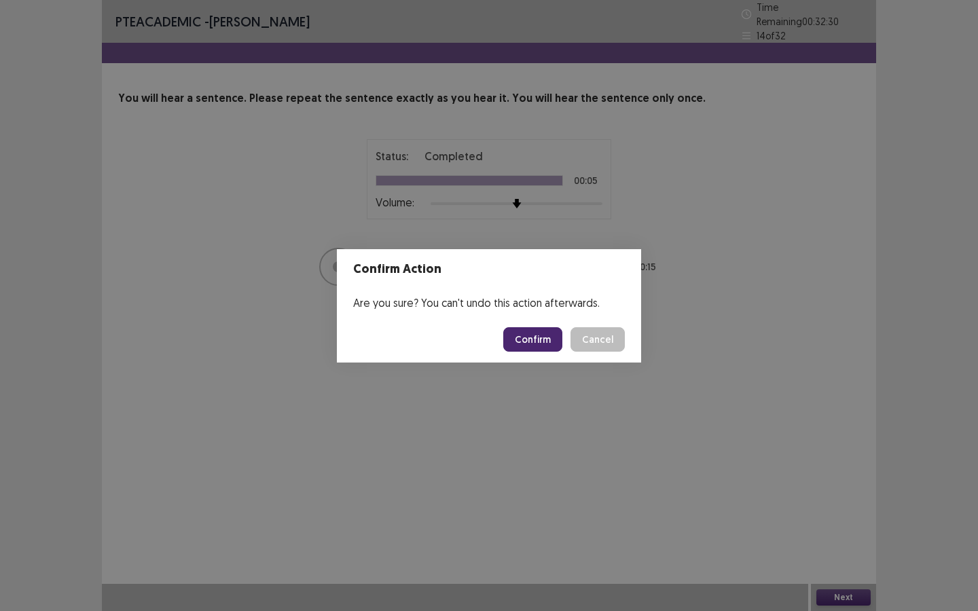
click at [522, 334] on button "Confirm" at bounding box center [532, 339] width 59 height 24
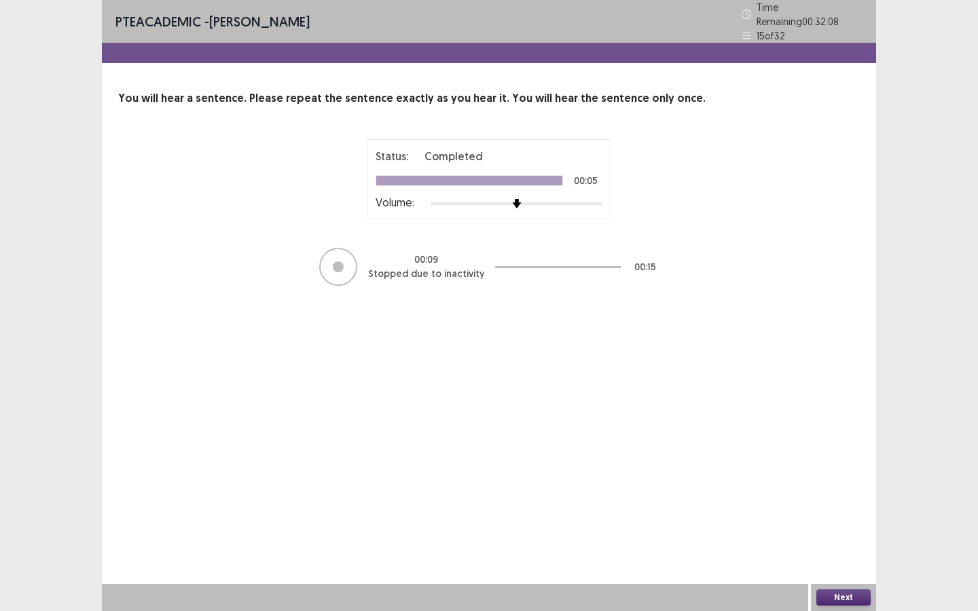
click at [843, 496] on button "Next" at bounding box center [843, 597] width 54 height 16
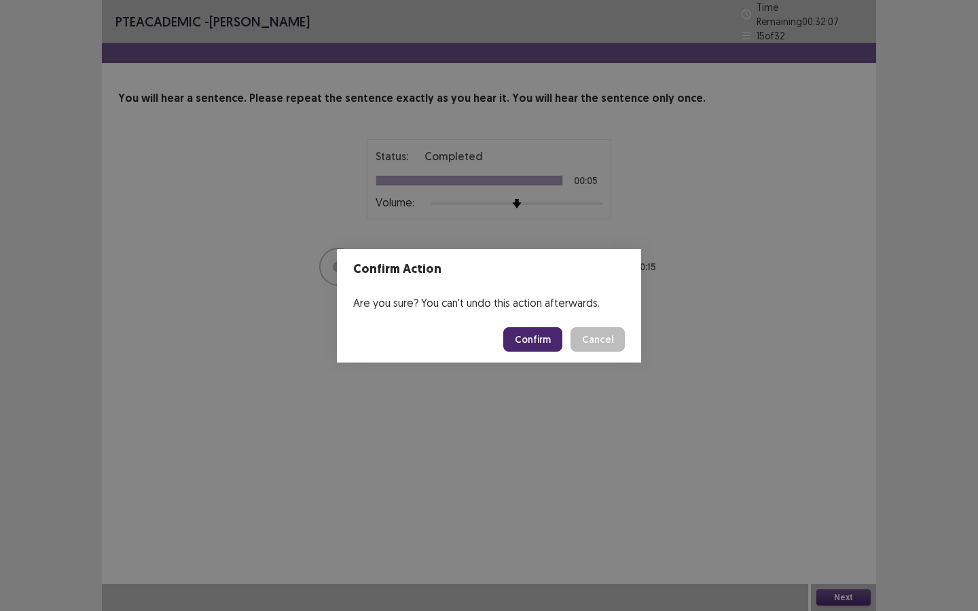
click at [534, 348] on button "Confirm" at bounding box center [532, 339] width 59 height 24
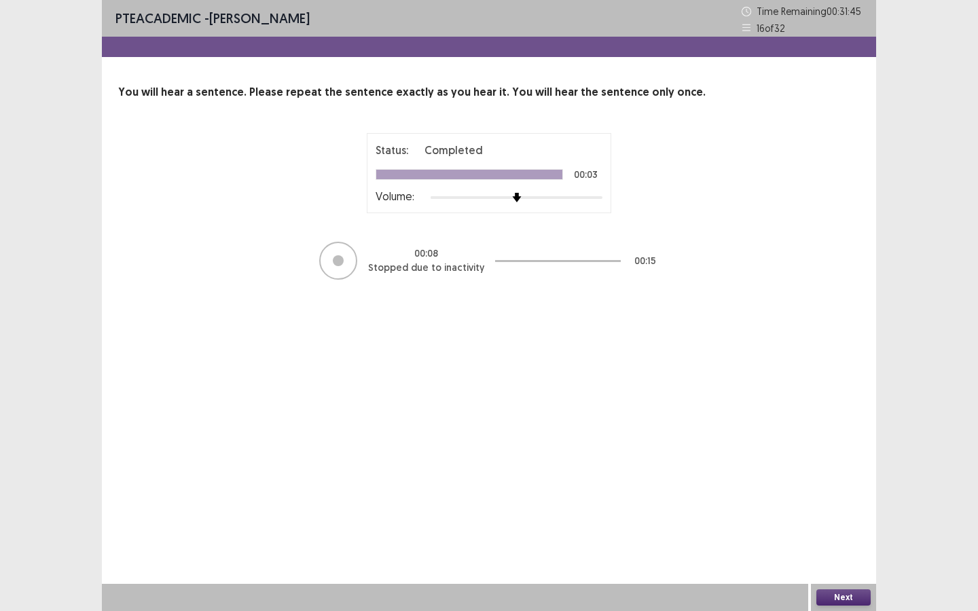
click at [868, 496] on button "Next" at bounding box center [843, 597] width 54 height 16
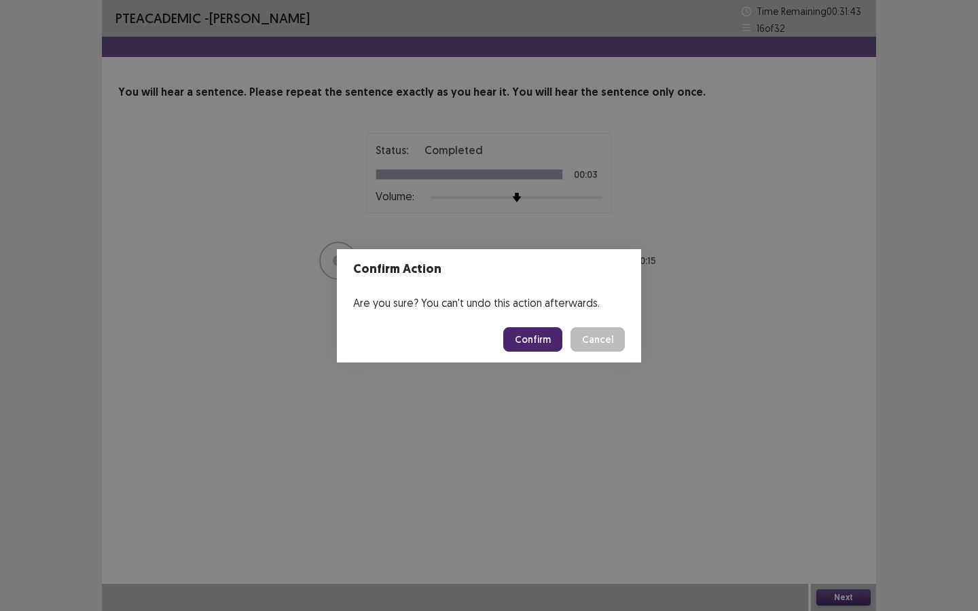
click at [528, 339] on button "Confirm" at bounding box center [532, 339] width 59 height 24
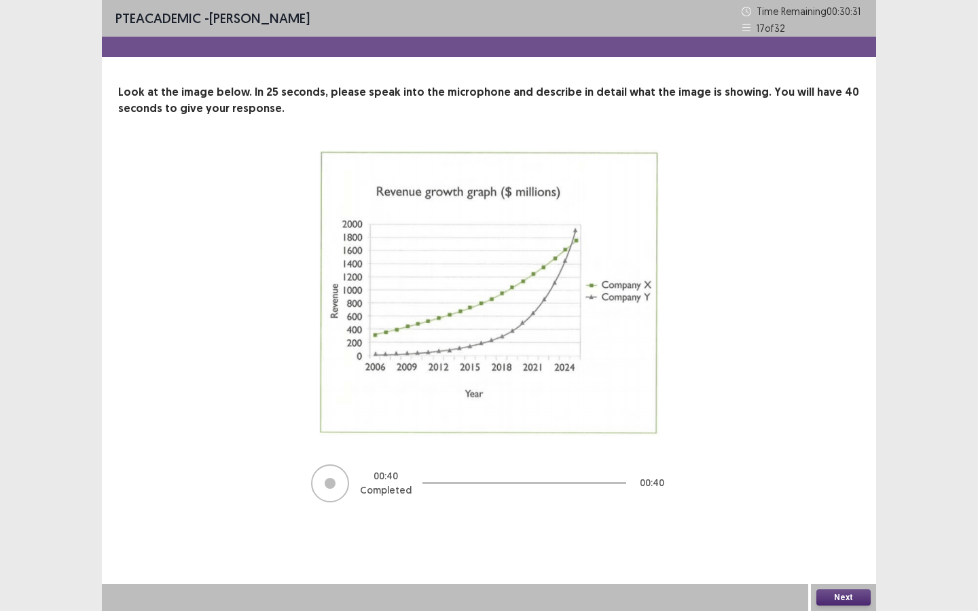
click at [836, 496] on button "Next" at bounding box center [843, 597] width 54 height 16
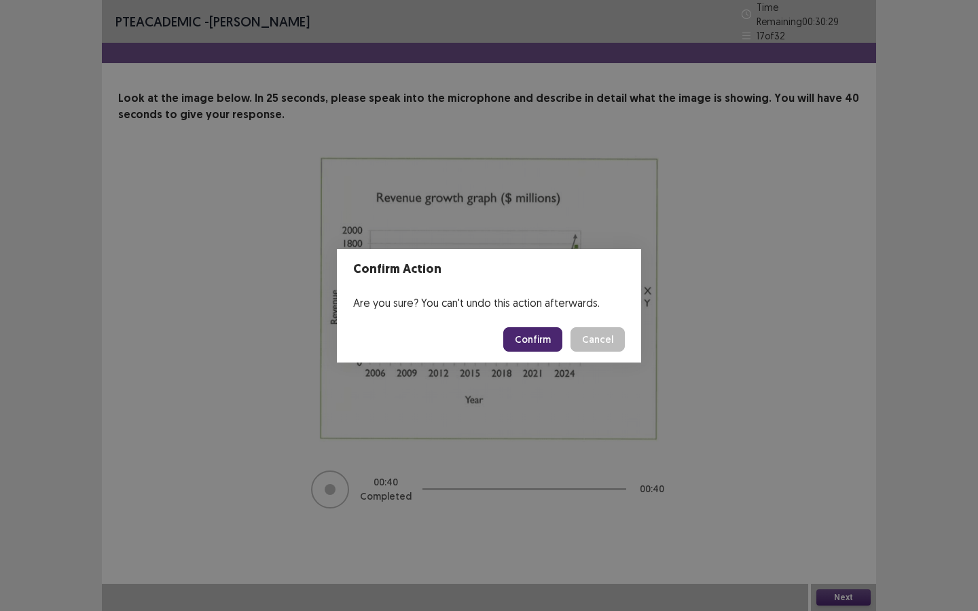
click at [531, 344] on button "Confirm" at bounding box center [532, 339] width 59 height 24
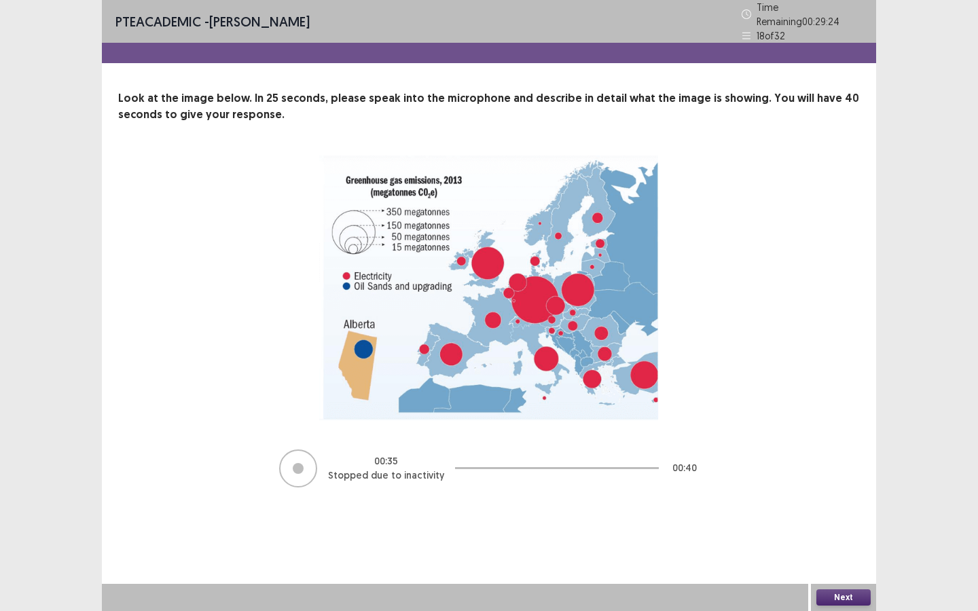
click at [848, 496] on button "Next" at bounding box center [843, 597] width 54 height 16
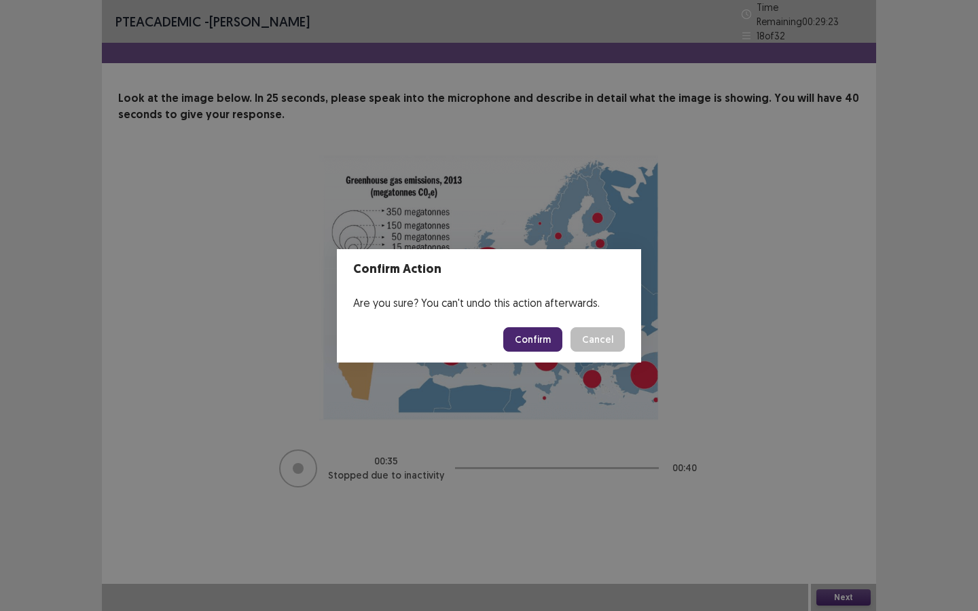
click at [550, 357] on footer "Confirm Cancel" at bounding box center [489, 339] width 304 height 46
click at [547, 344] on button "Confirm" at bounding box center [532, 339] width 59 height 24
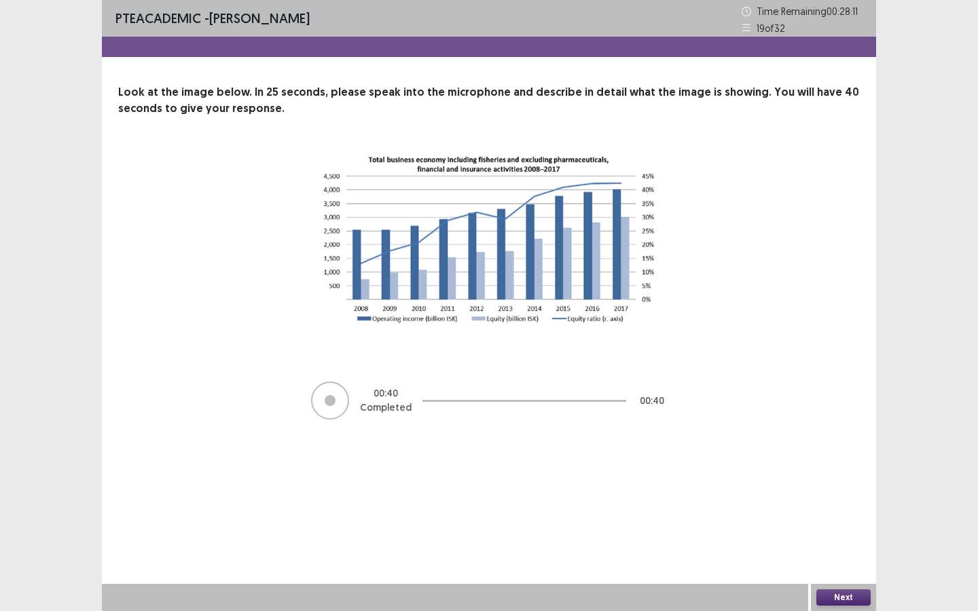
click at [830, 496] on button "Next" at bounding box center [843, 597] width 54 height 16
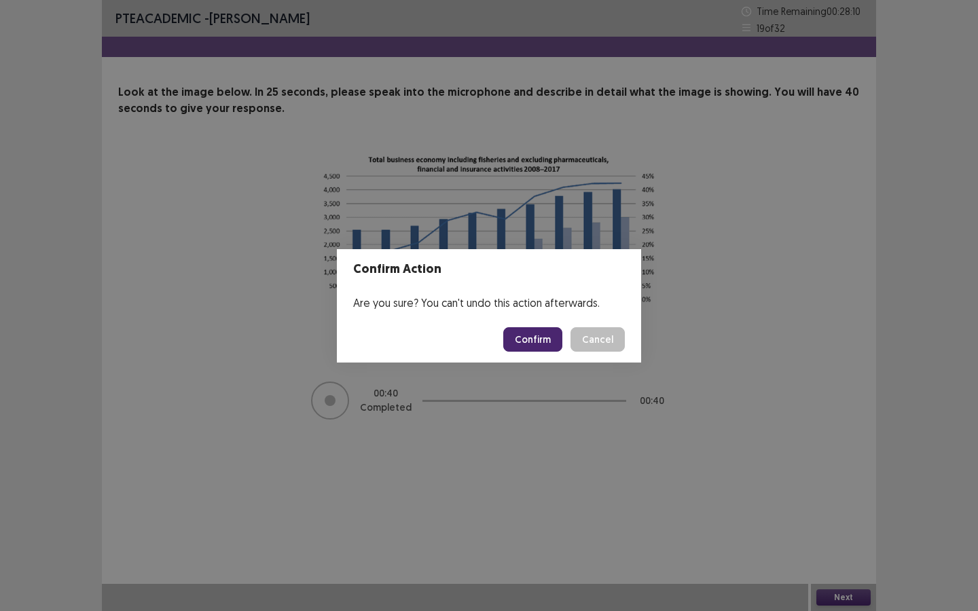
click at [530, 340] on button "Confirm" at bounding box center [532, 339] width 59 height 24
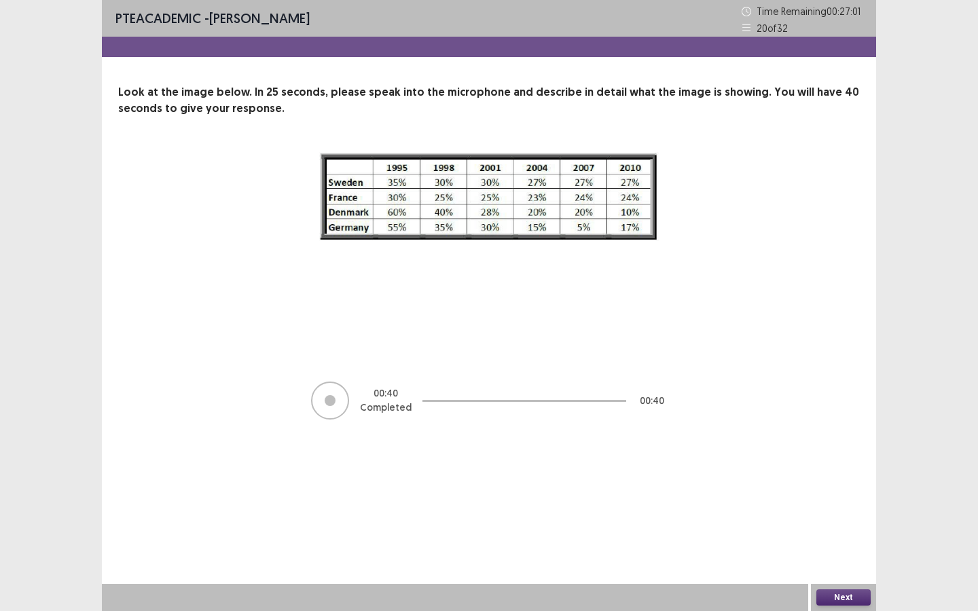
click at [858, 496] on button "Next" at bounding box center [843, 597] width 54 height 16
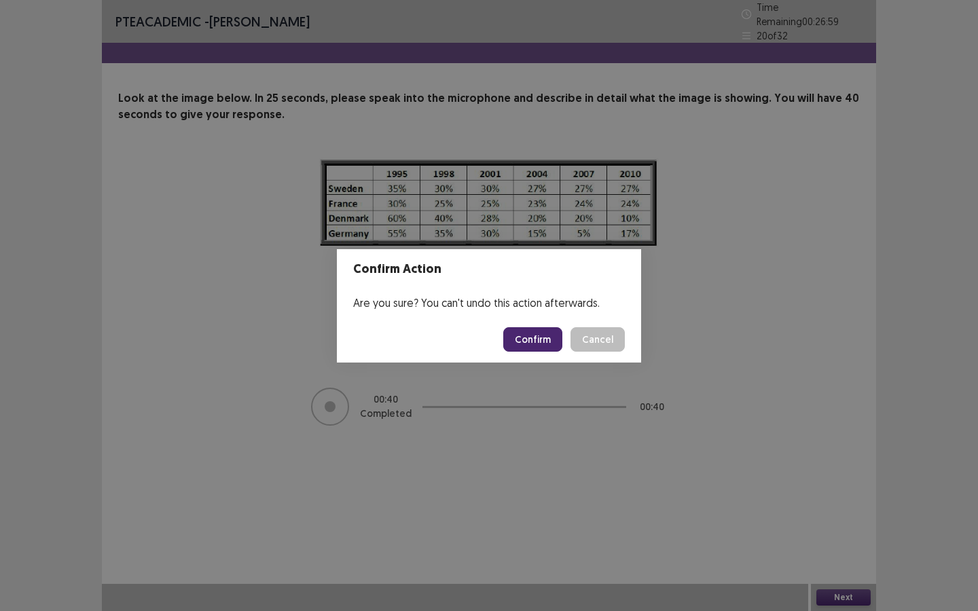
click at [542, 333] on button "Confirm" at bounding box center [532, 339] width 59 height 24
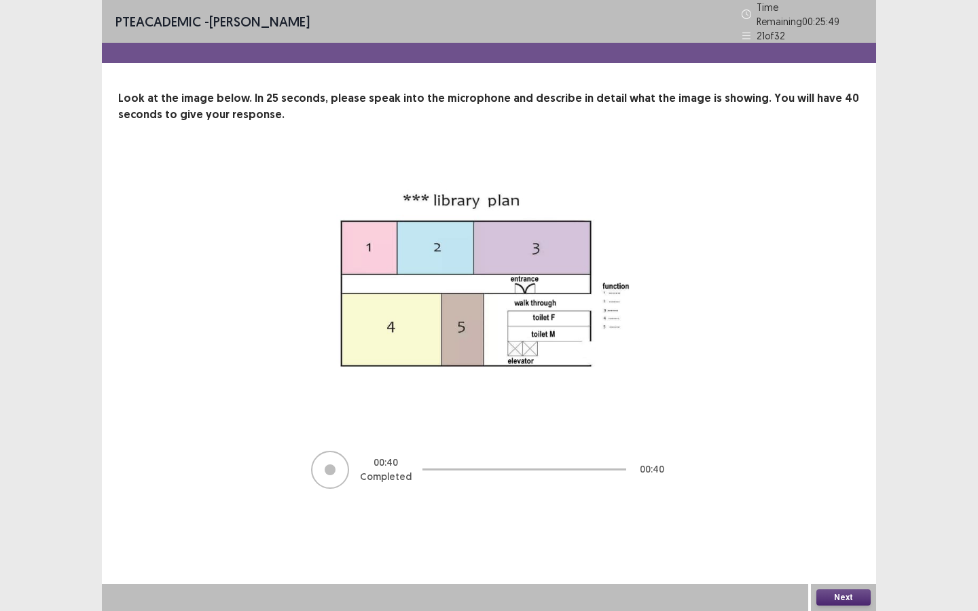
click at [857, 496] on button "Next" at bounding box center [843, 597] width 54 height 16
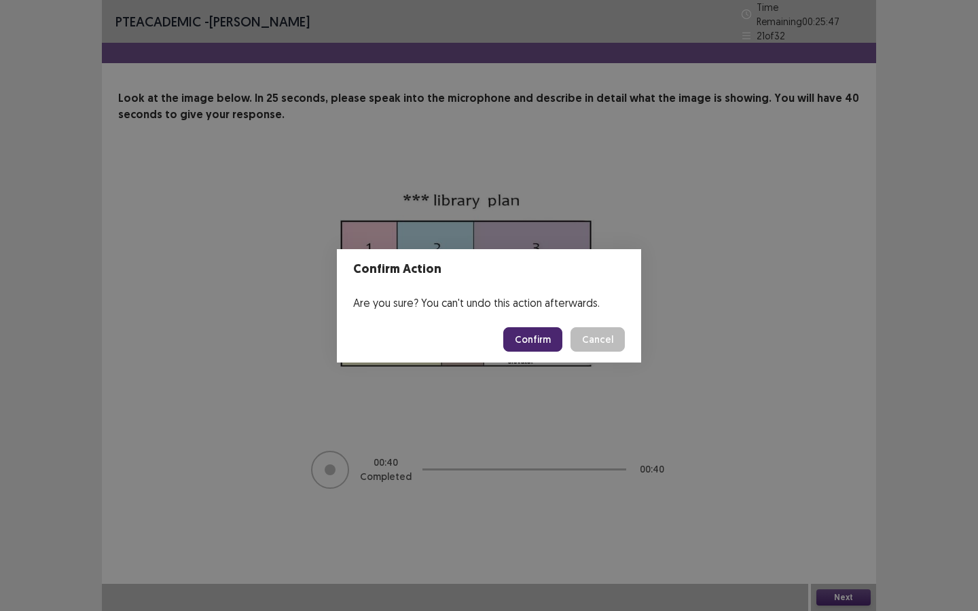
click at [530, 327] on button "Confirm" at bounding box center [532, 339] width 59 height 24
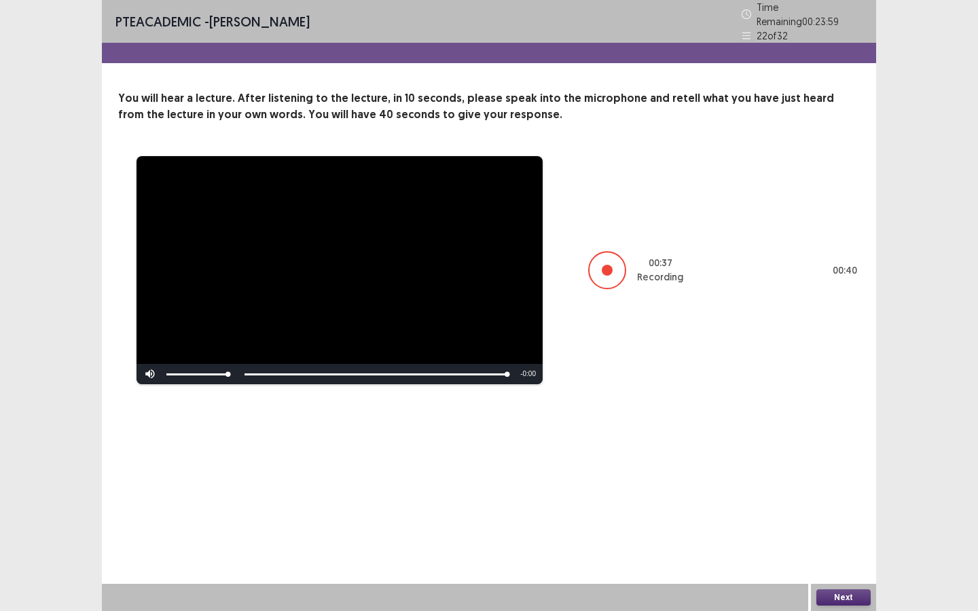
click at [829, 496] on button "Next" at bounding box center [843, 597] width 54 height 16
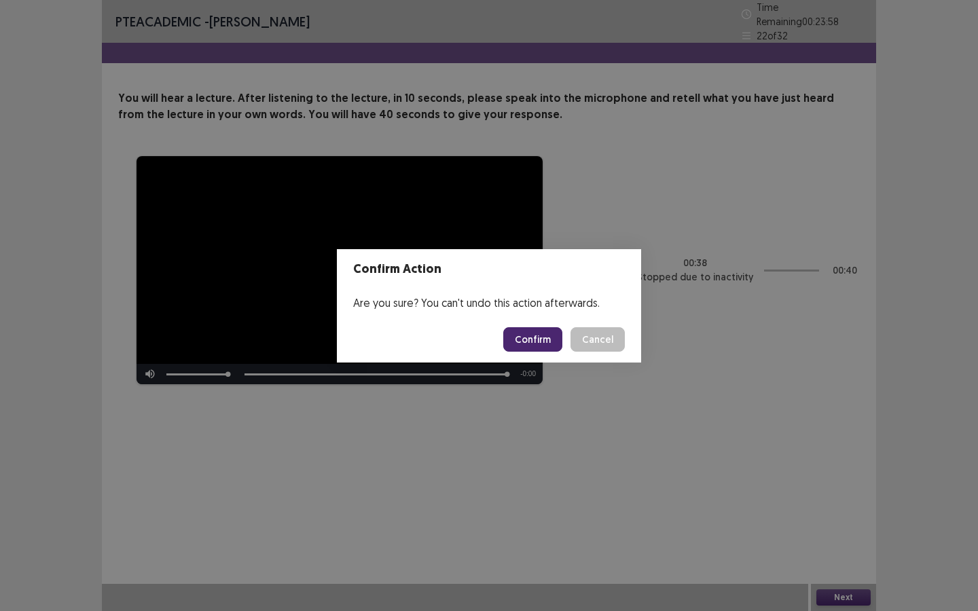
click at [547, 339] on button "Confirm" at bounding box center [532, 339] width 59 height 24
